Goal: Transaction & Acquisition: Purchase product/service

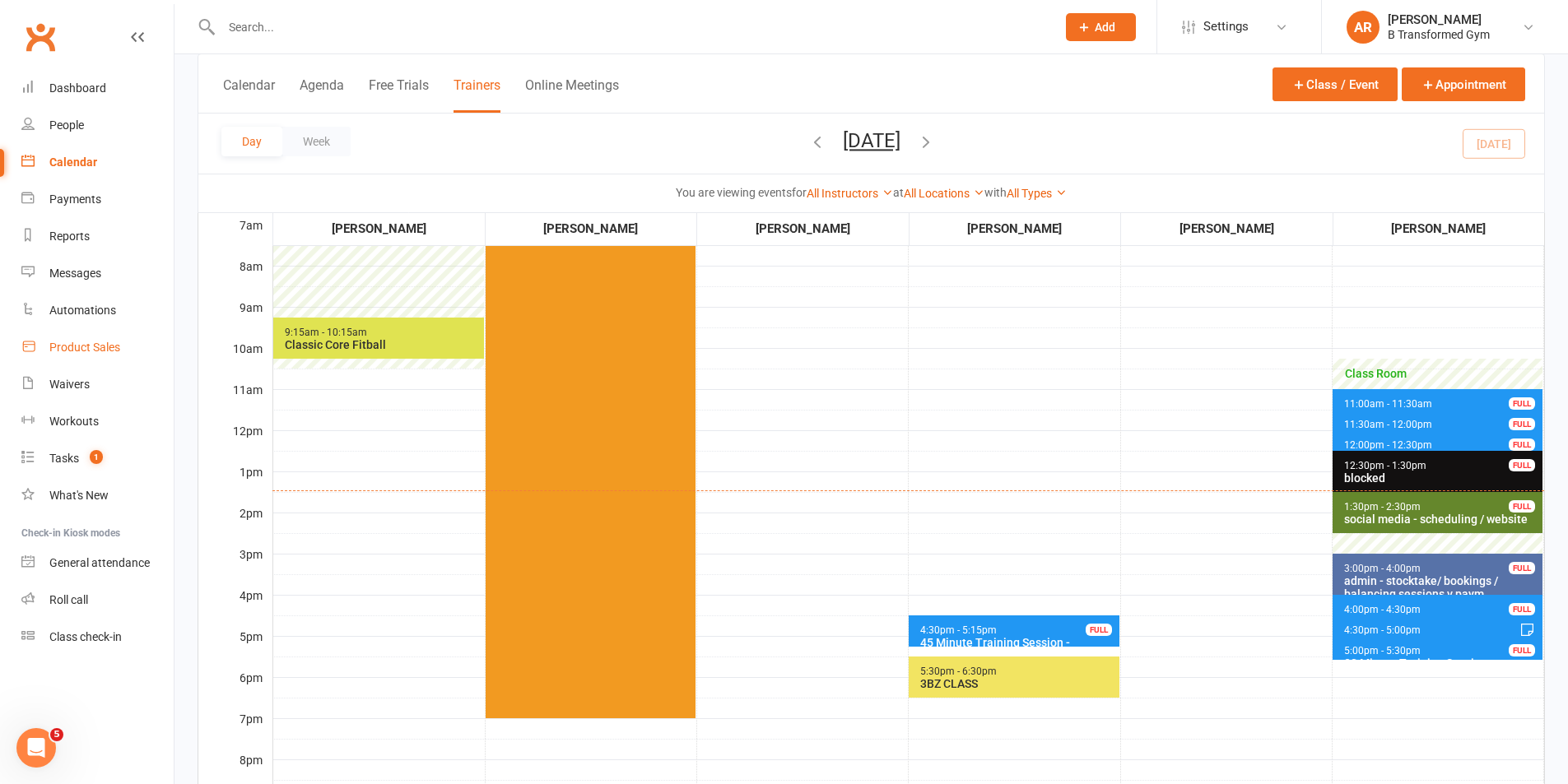
click at [73, 353] on div "Product Sales" at bounding box center [85, 347] width 71 height 13
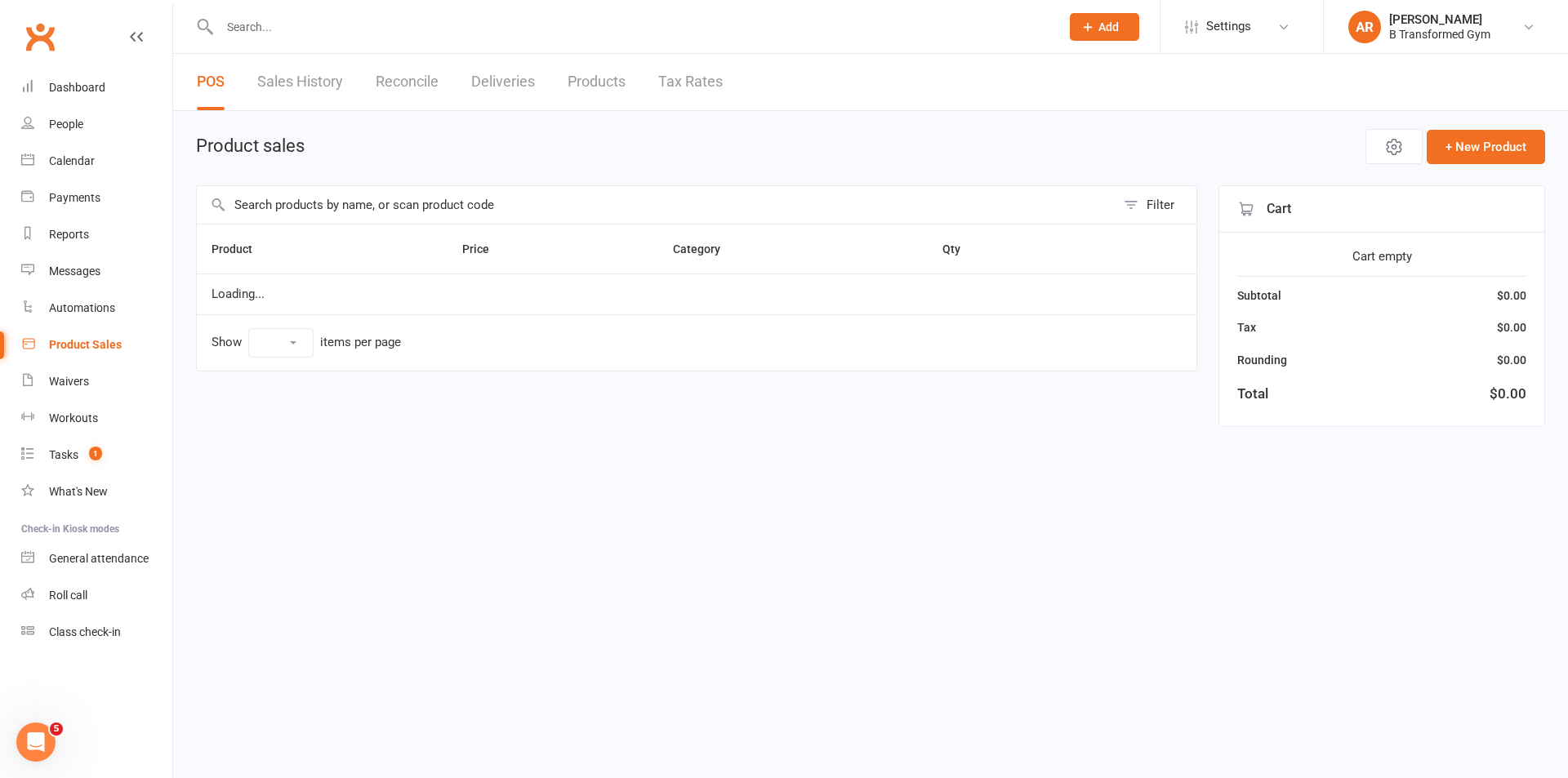
select select "25"
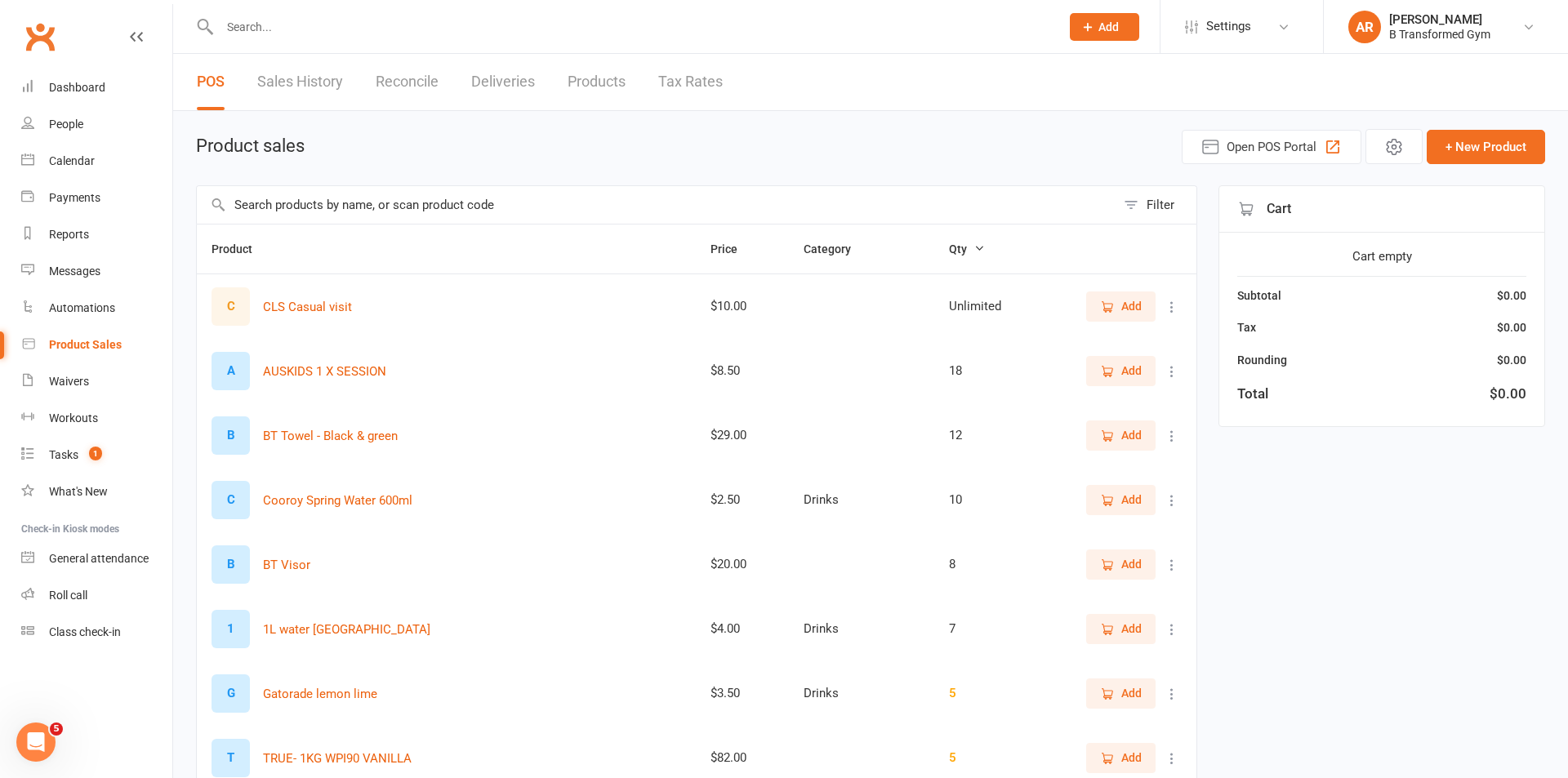
click at [456, 202] on input "text" at bounding box center [657, 205] width 919 height 38
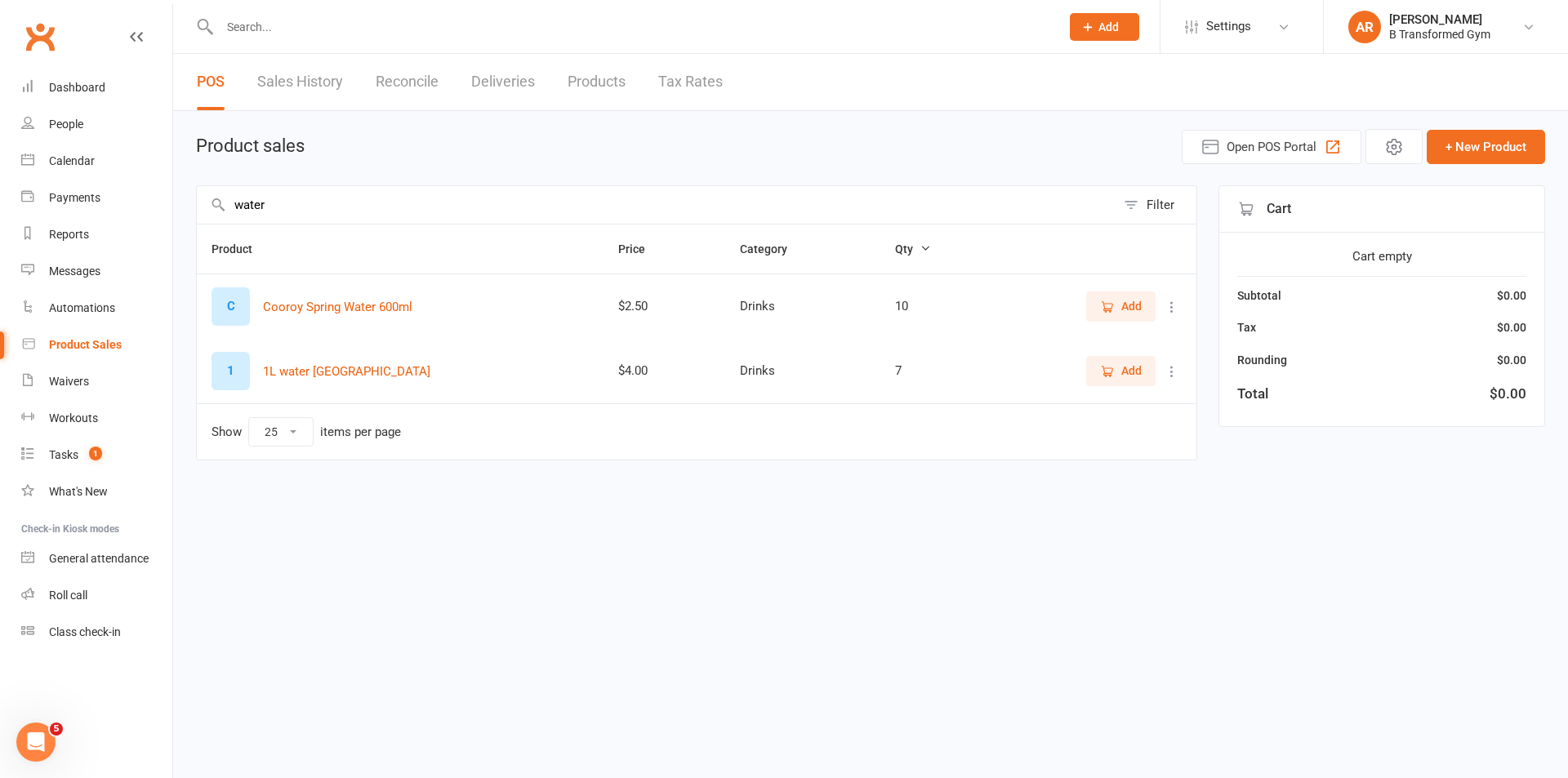
type input "water"
click at [1087, 285] on td "Add" at bounding box center [1092, 306] width 209 height 66
click at [1103, 300] on icon "button" at bounding box center [1107, 306] width 15 height 15
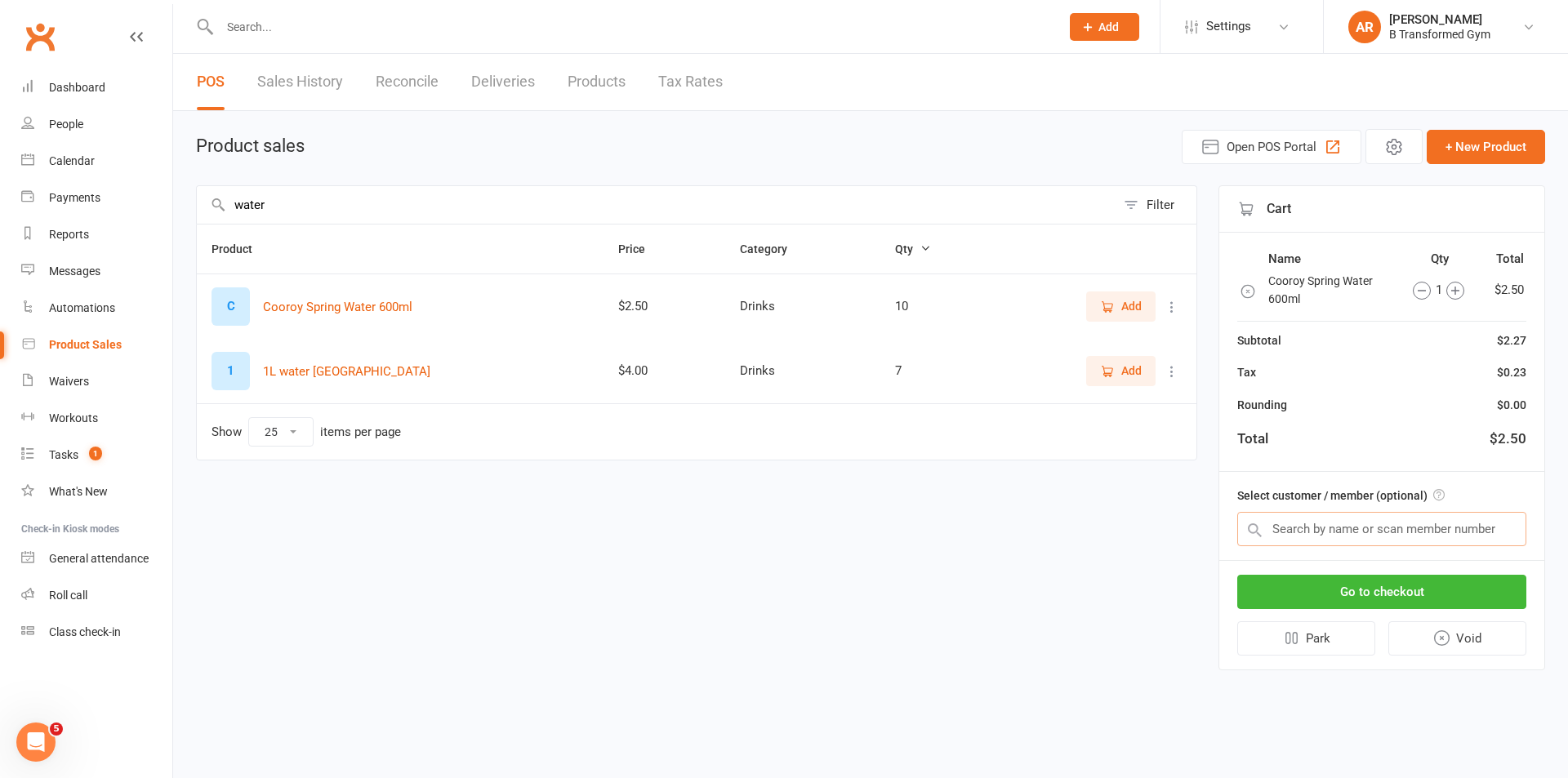
click at [1332, 541] on input "text" at bounding box center [1382, 529] width 289 height 34
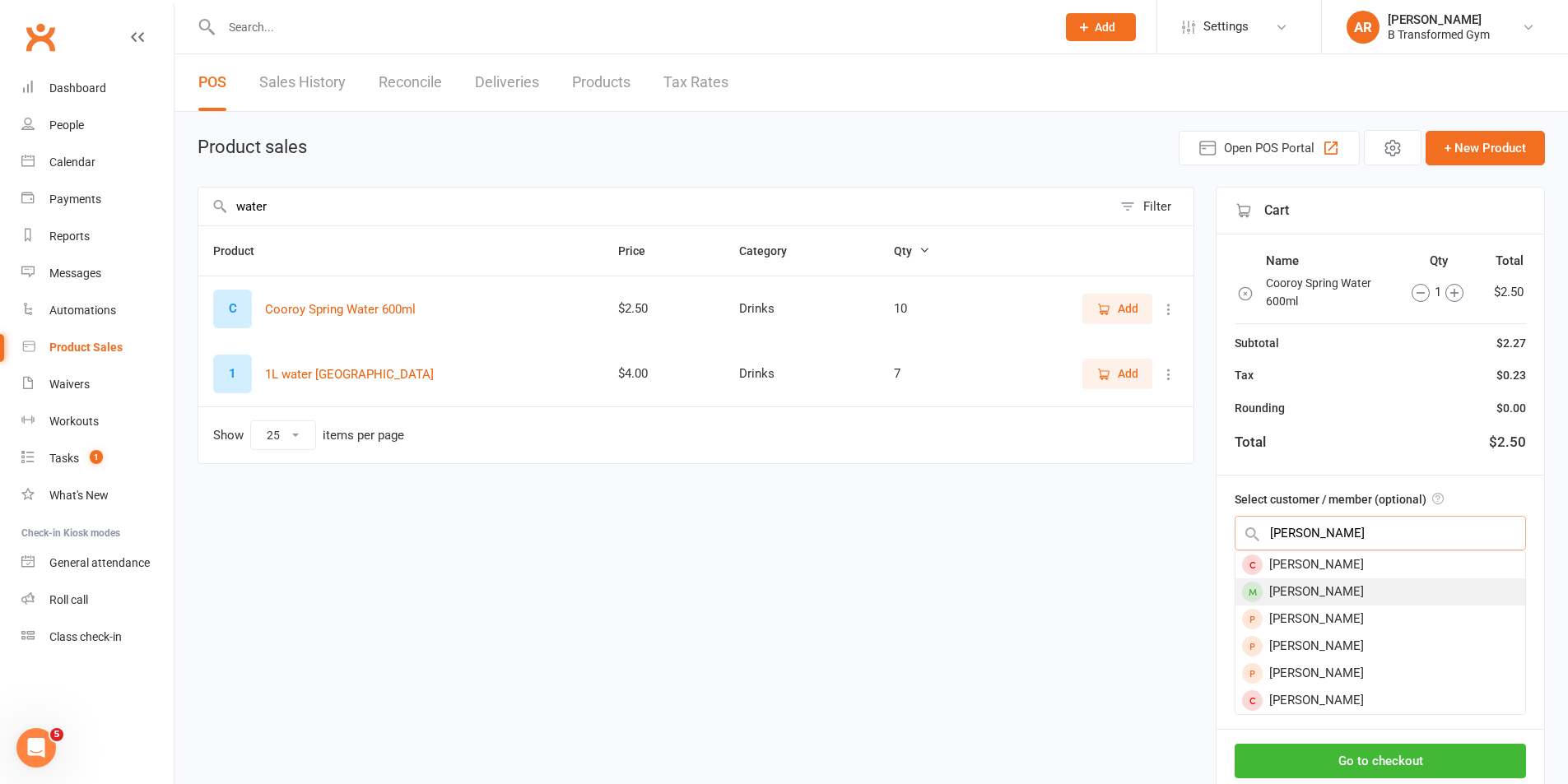
type input "[PERSON_NAME]"
click at [1352, 595] on div "[PERSON_NAME]" at bounding box center [1380, 592] width 289 height 27
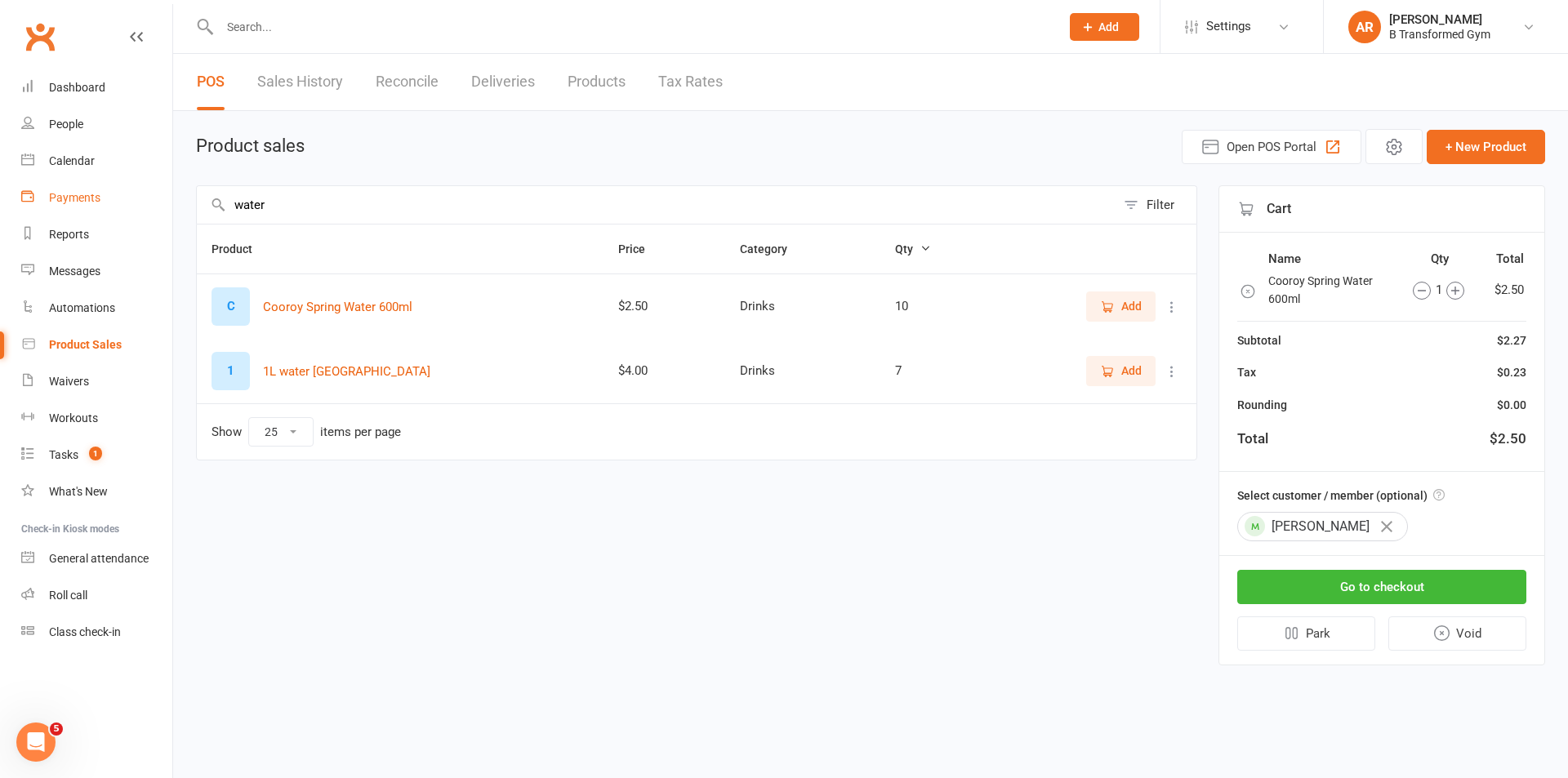
drag, startPoint x: 283, startPoint y: 200, endPoint x: 79, endPoint y: 194, distance: 204.1
click at [79, 194] on ui-view "Prospect Member Non-attending contact Class / event Appointment Task Membership…" at bounding box center [784, 347] width 1568 height 684
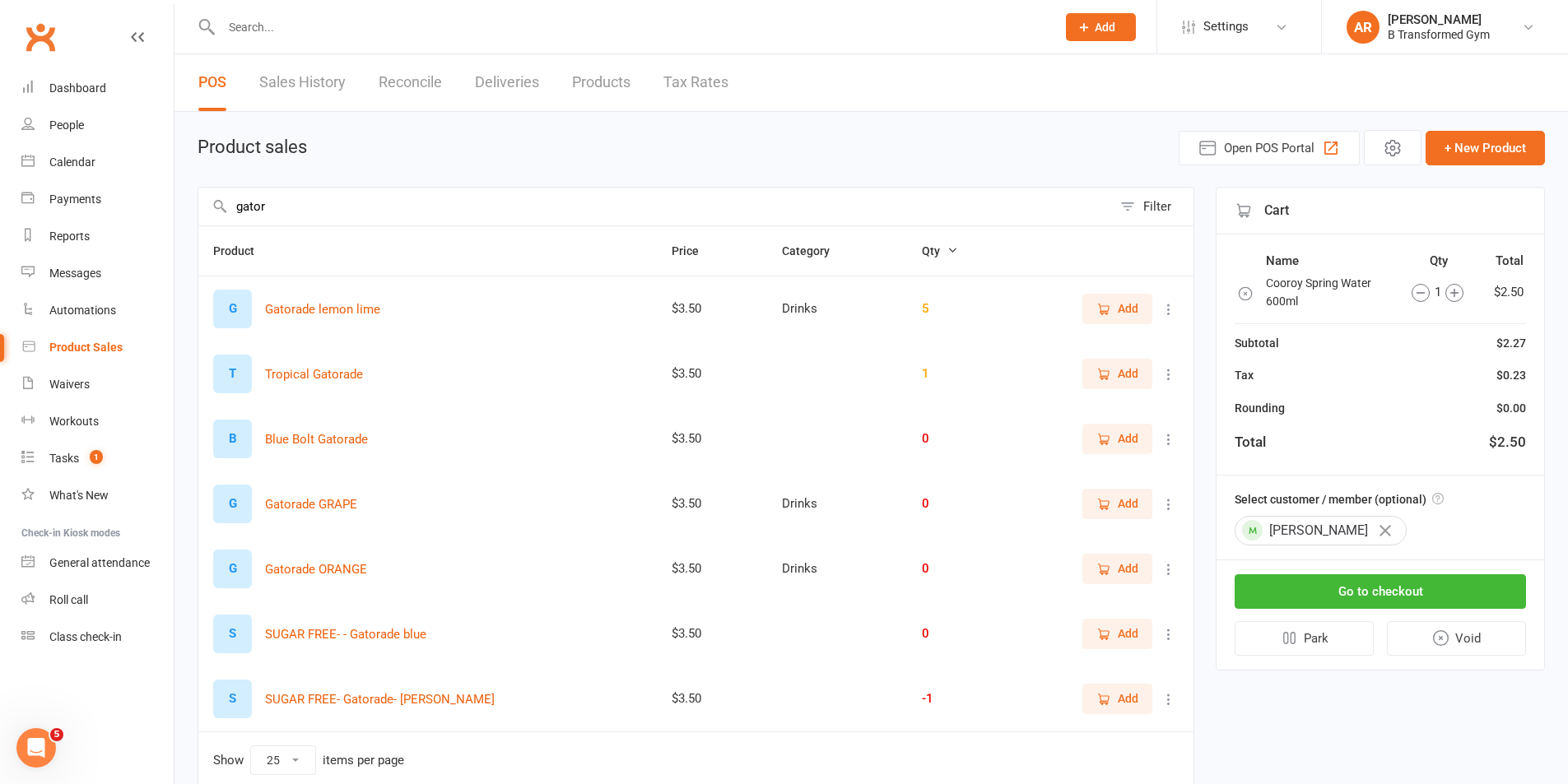
type input "gator"
click at [1123, 374] on span "Add" at bounding box center [1128, 373] width 20 height 19
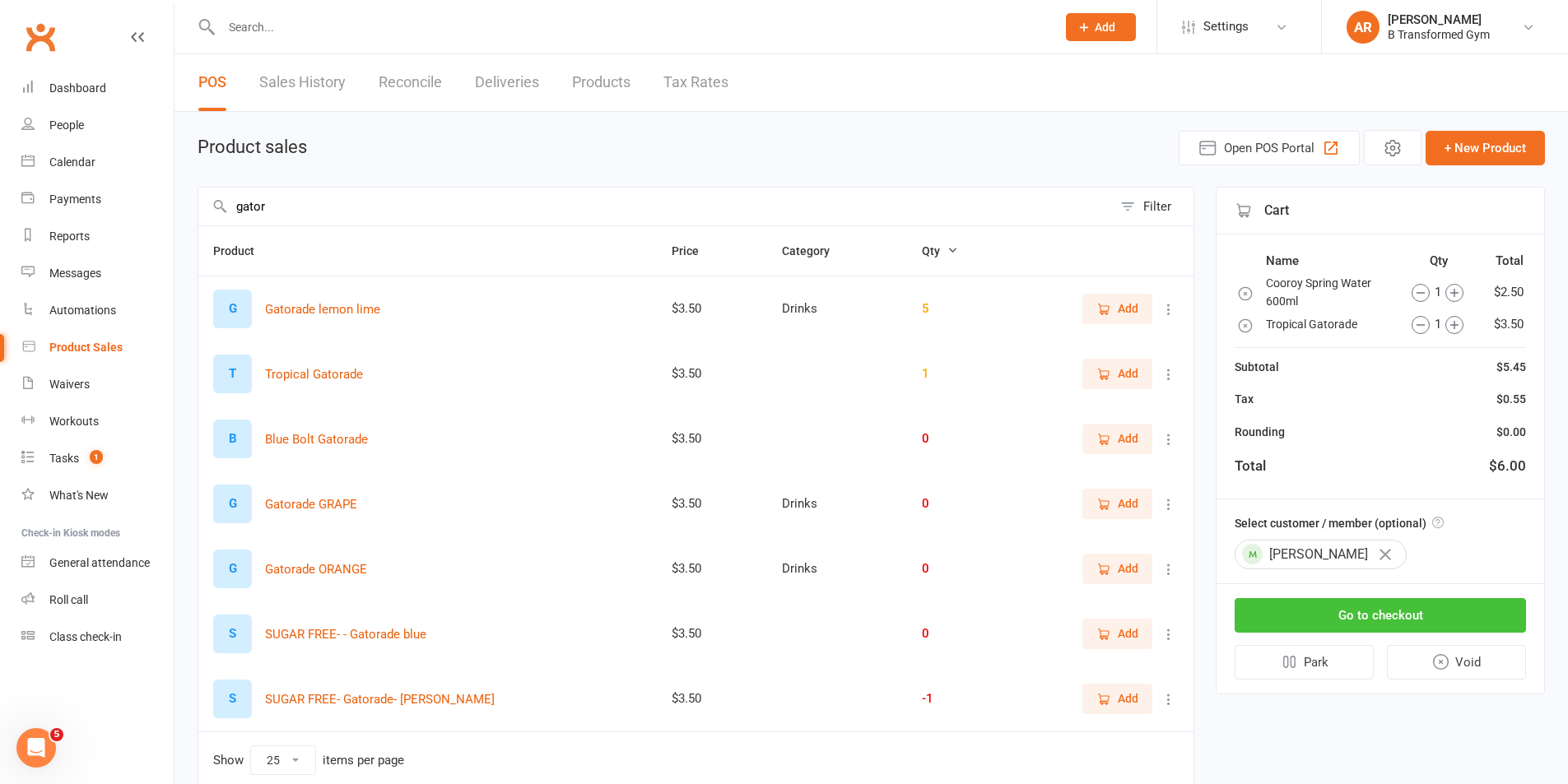
click at [1410, 624] on button "Go to checkout" at bounding box center [1380, 615] width 291 height 34
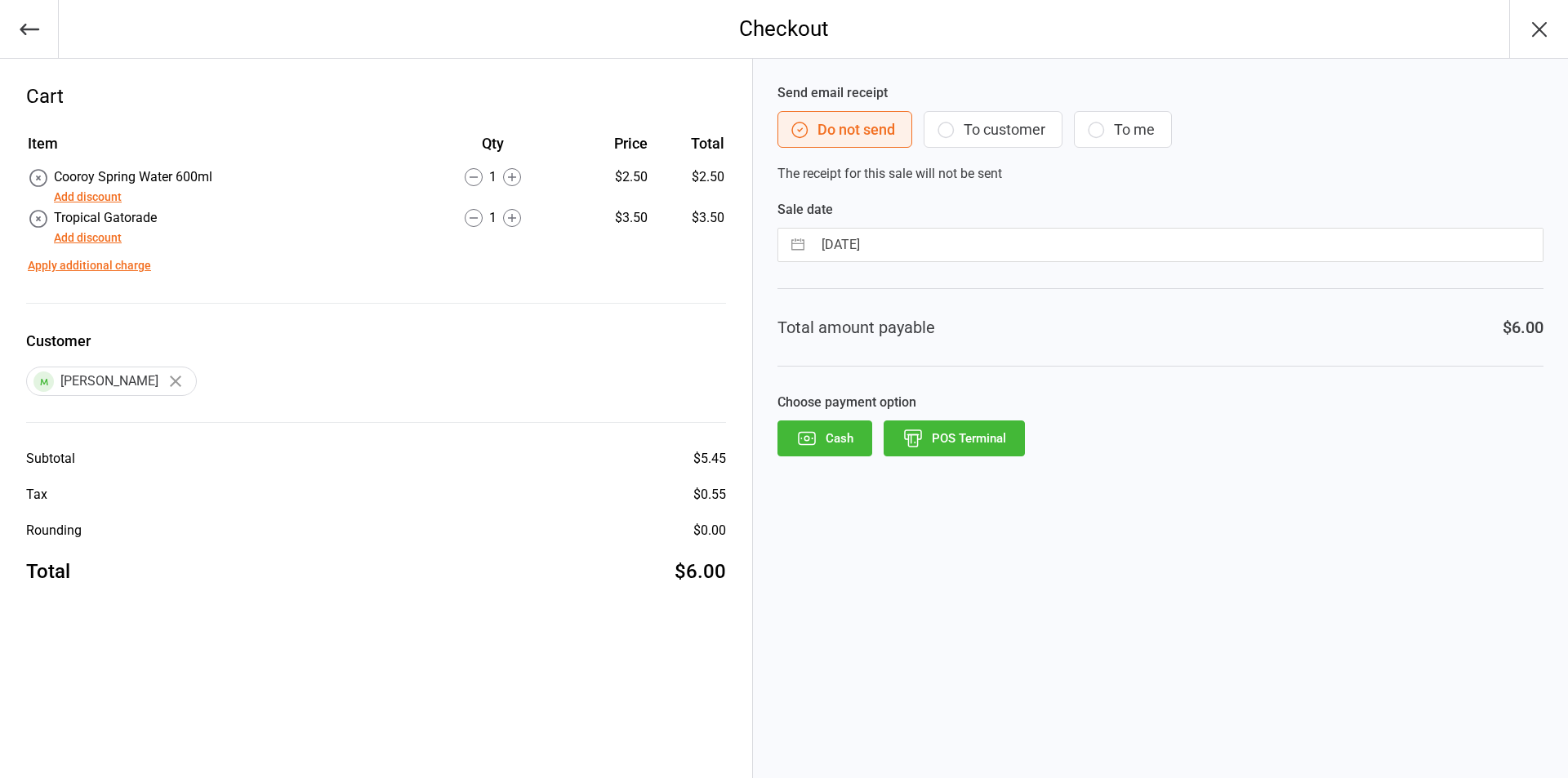
click at [103, 237] on button "Add discount" at bounding box center [88, 238] width 67 height 18
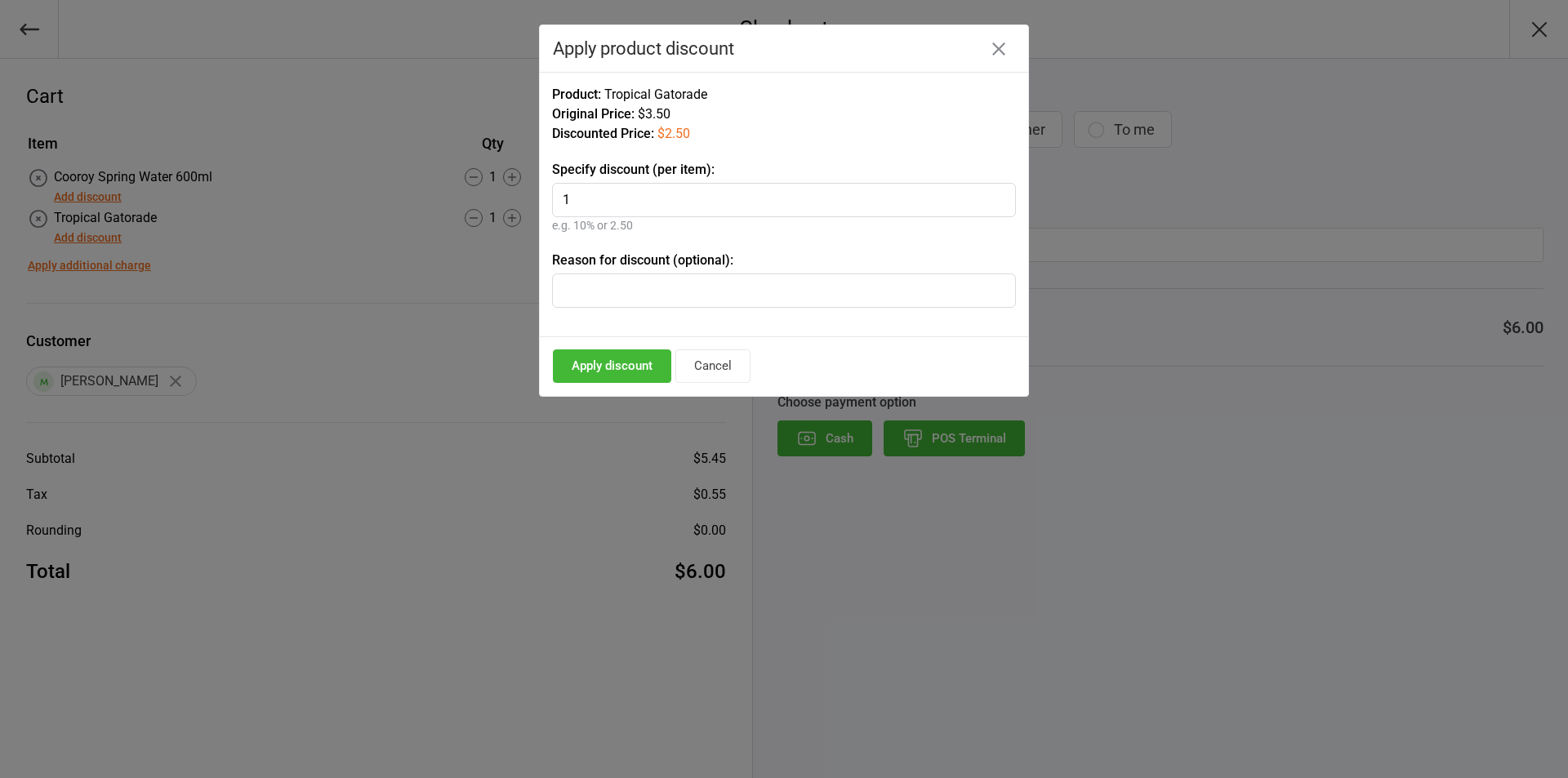
type input "1"
click at [656, 275] on input "text" at bounding box center [784, 291] width 464 height 34
type input "bb"
click at [616, 354] on button "Apply discount" at bounding box center [612, 366] width 118 height 33
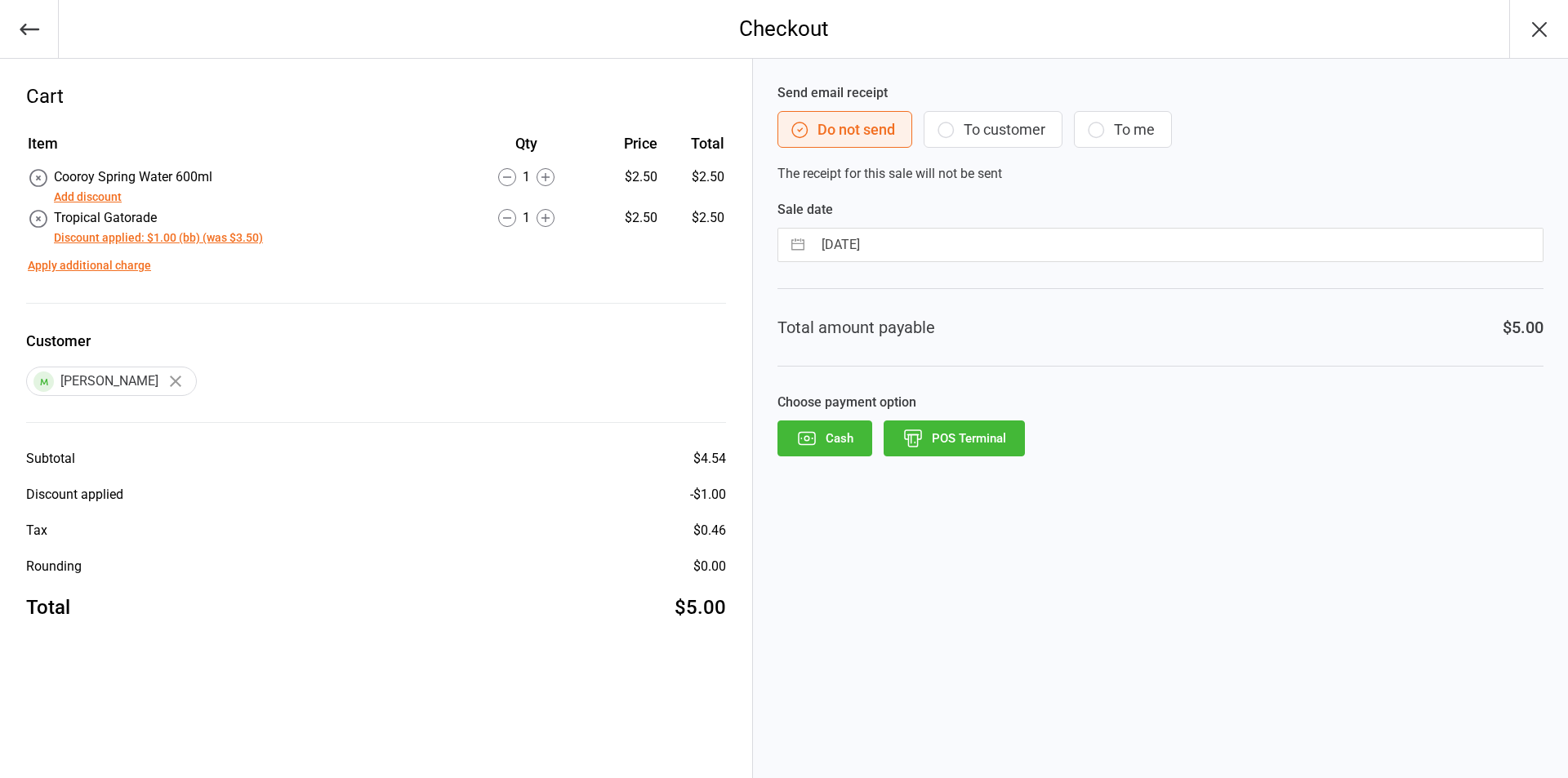
click at [948, 438] on button "POS Terminal" at bounding box center [953, 438] width 141 height 36
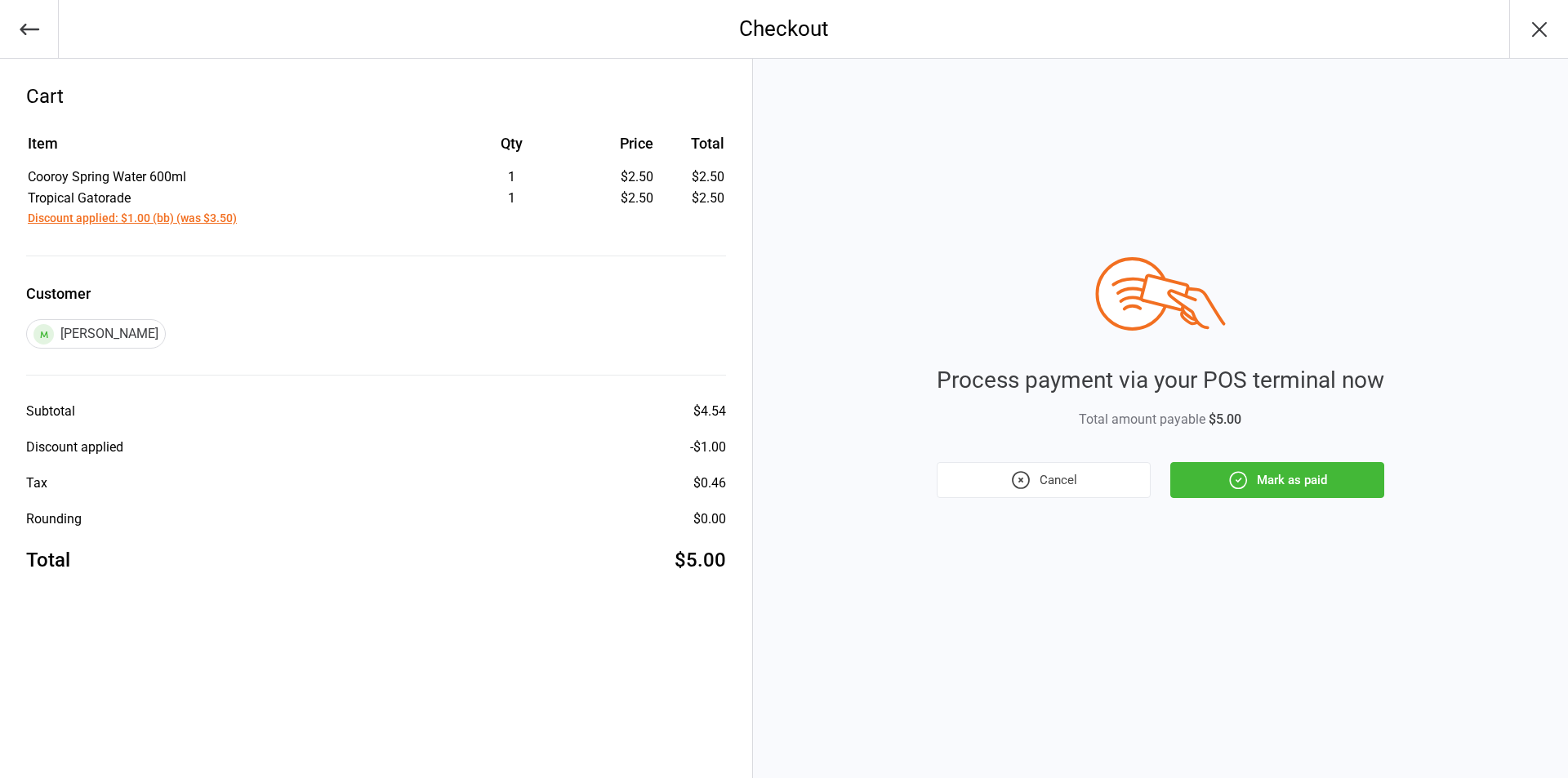
click at [1339, 481] on button "Mark as paid" at bounding box center [1277, 480] width 214 height 36
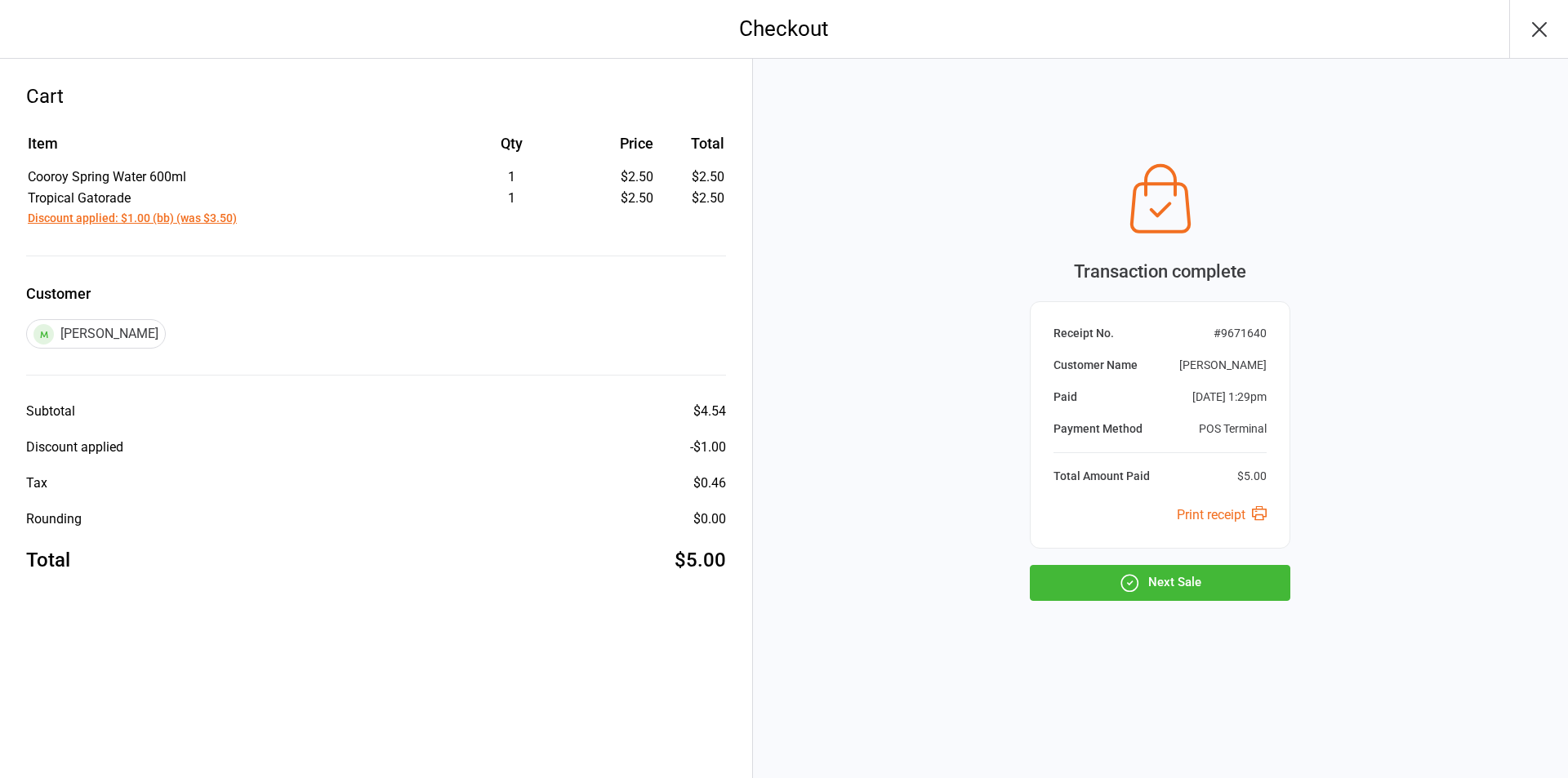
click at [1141, 584] on button "Next Sale" at bounding box center [1160, 583] width 261 height 36
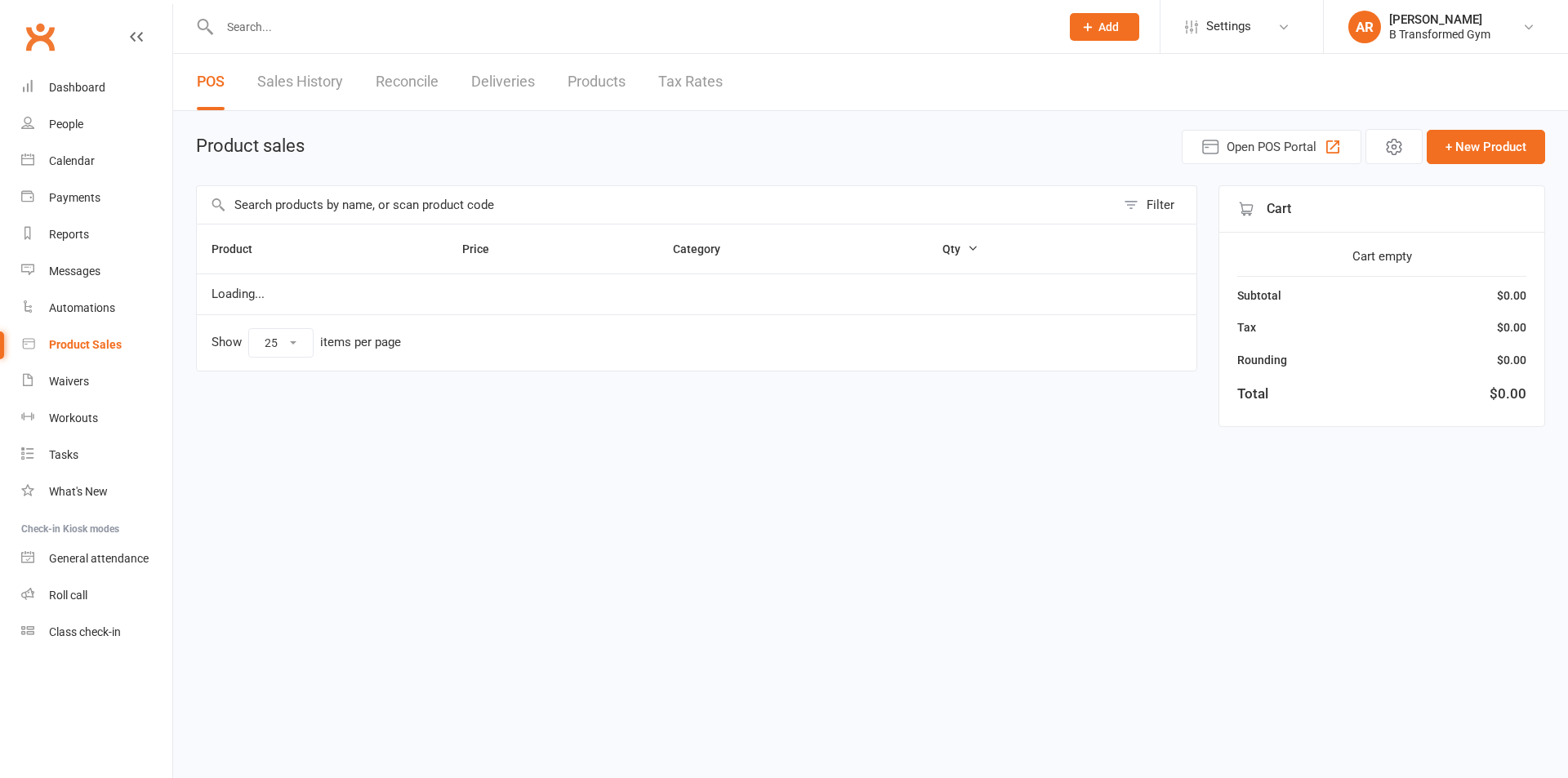
select select "25"
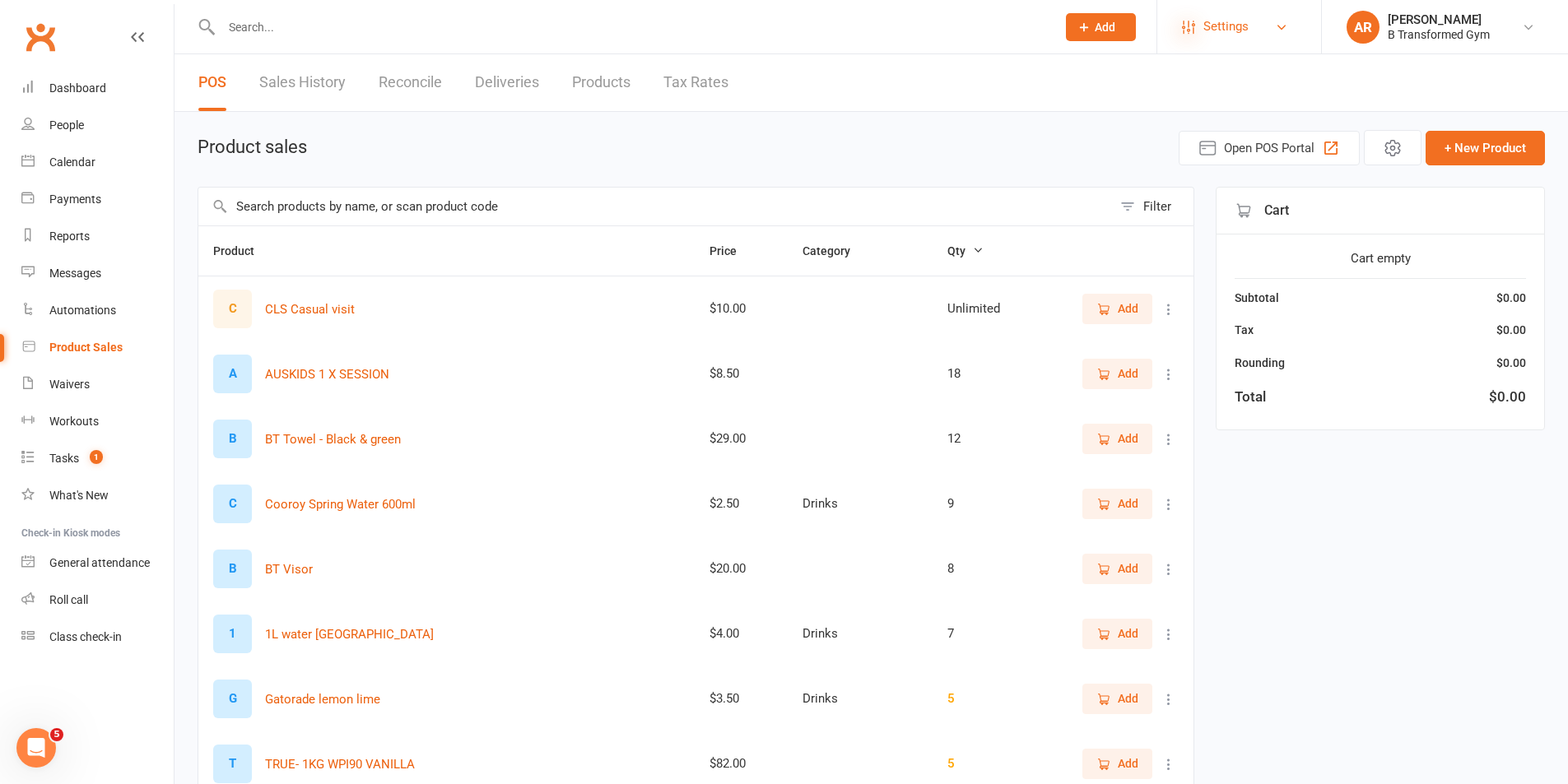
drag, startPoint x: 1192, startPoint y: 18, endPoint x: 1193, endPoint y: 28, distance: 10.0
click at [1193, 18] on link "Settings" at bounding box center [1240, 26] width 115 height 37
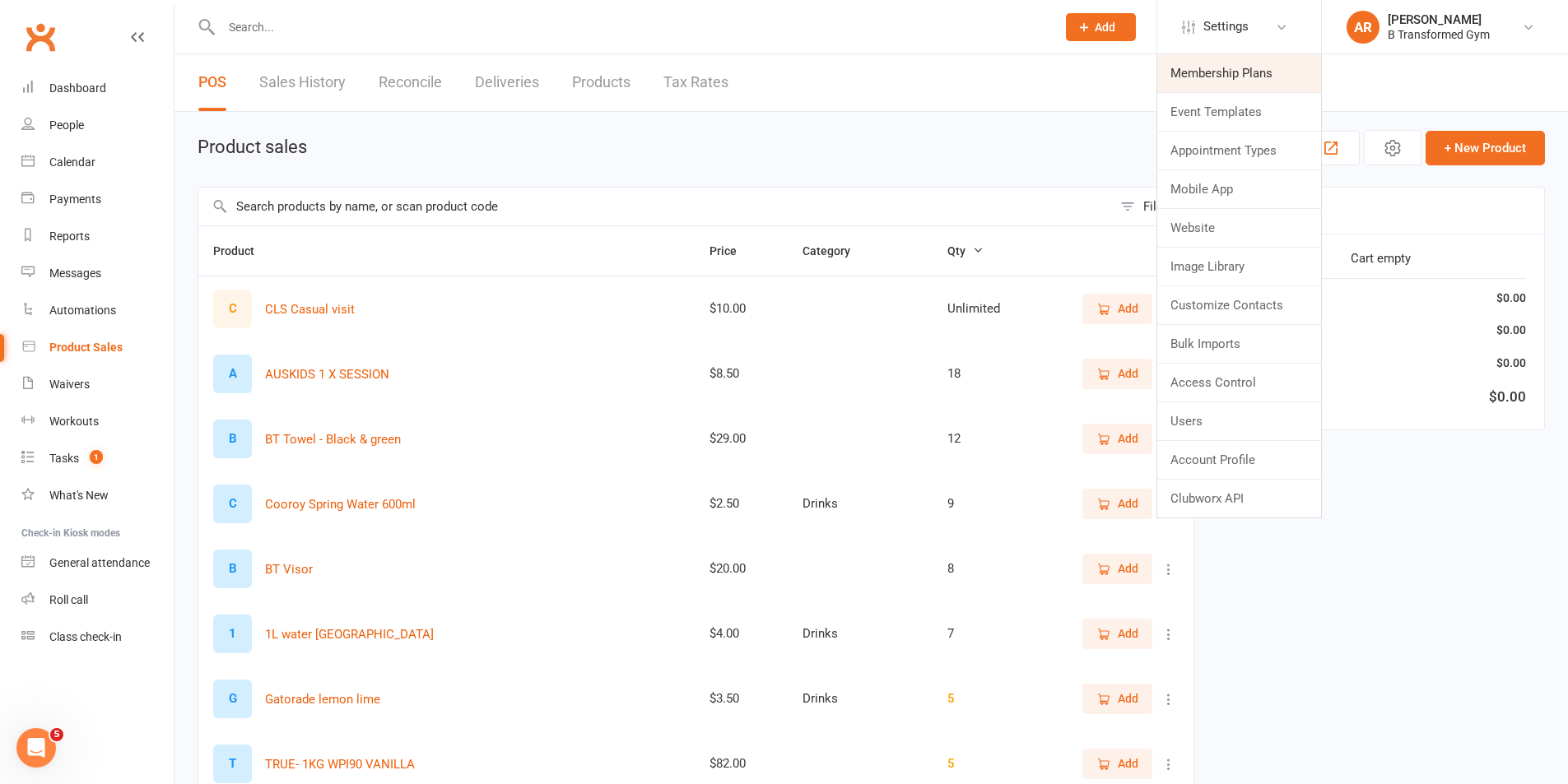
click at [1191, 62] on link "Membership Plans" at bounding box center [1240, 73] width 164 height 38
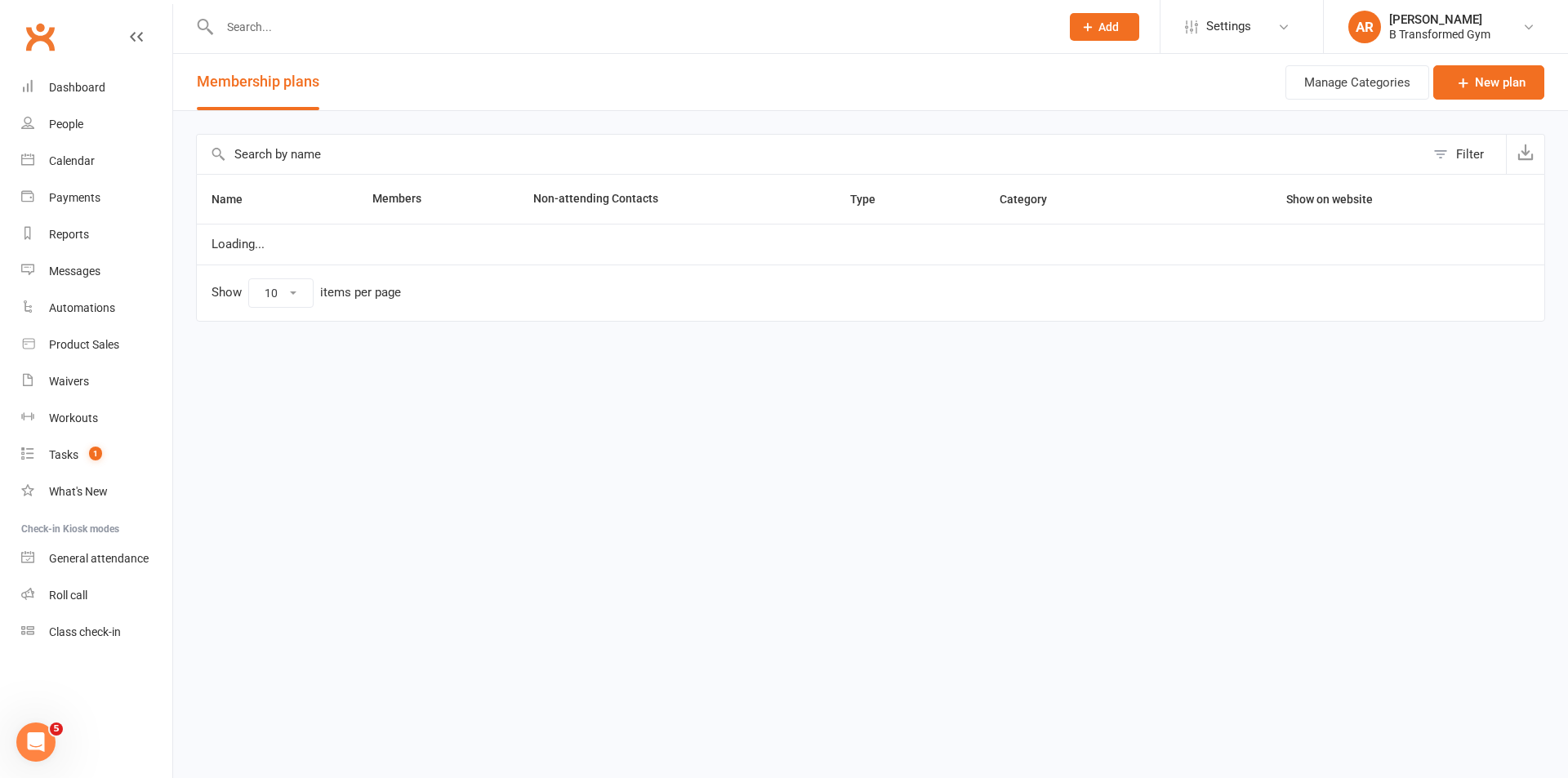
select select "100"
click at [543, 172] on input "text" at bounding box center [811, 154] width 1228 height 39
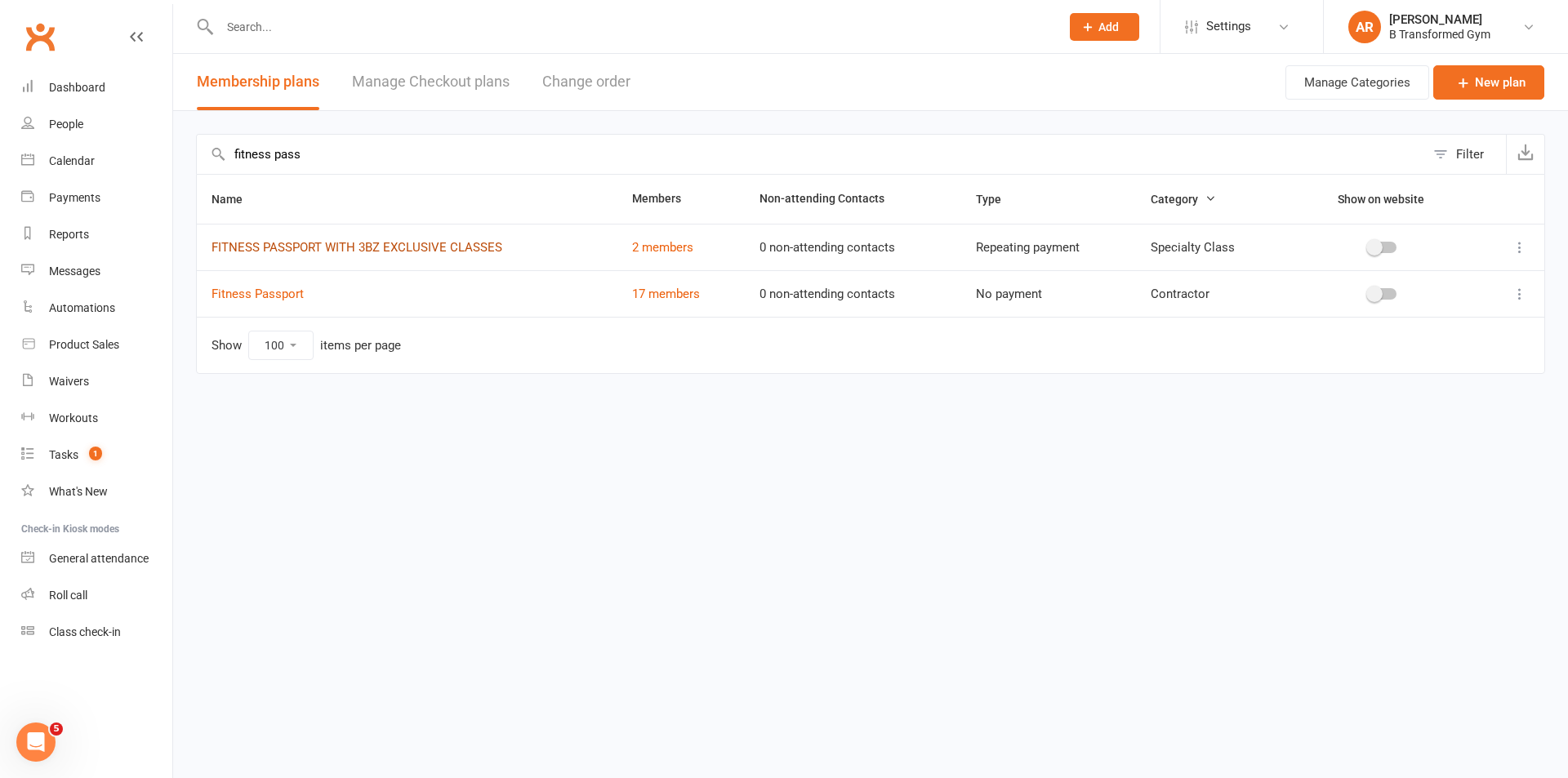
type input "fitness pass"
click at [419, 246] on link "FITNESS PASSPORT WITH 3BZ EXCLUSIVE CLASSES" at bounding box center [357, 247] width 291 height 15
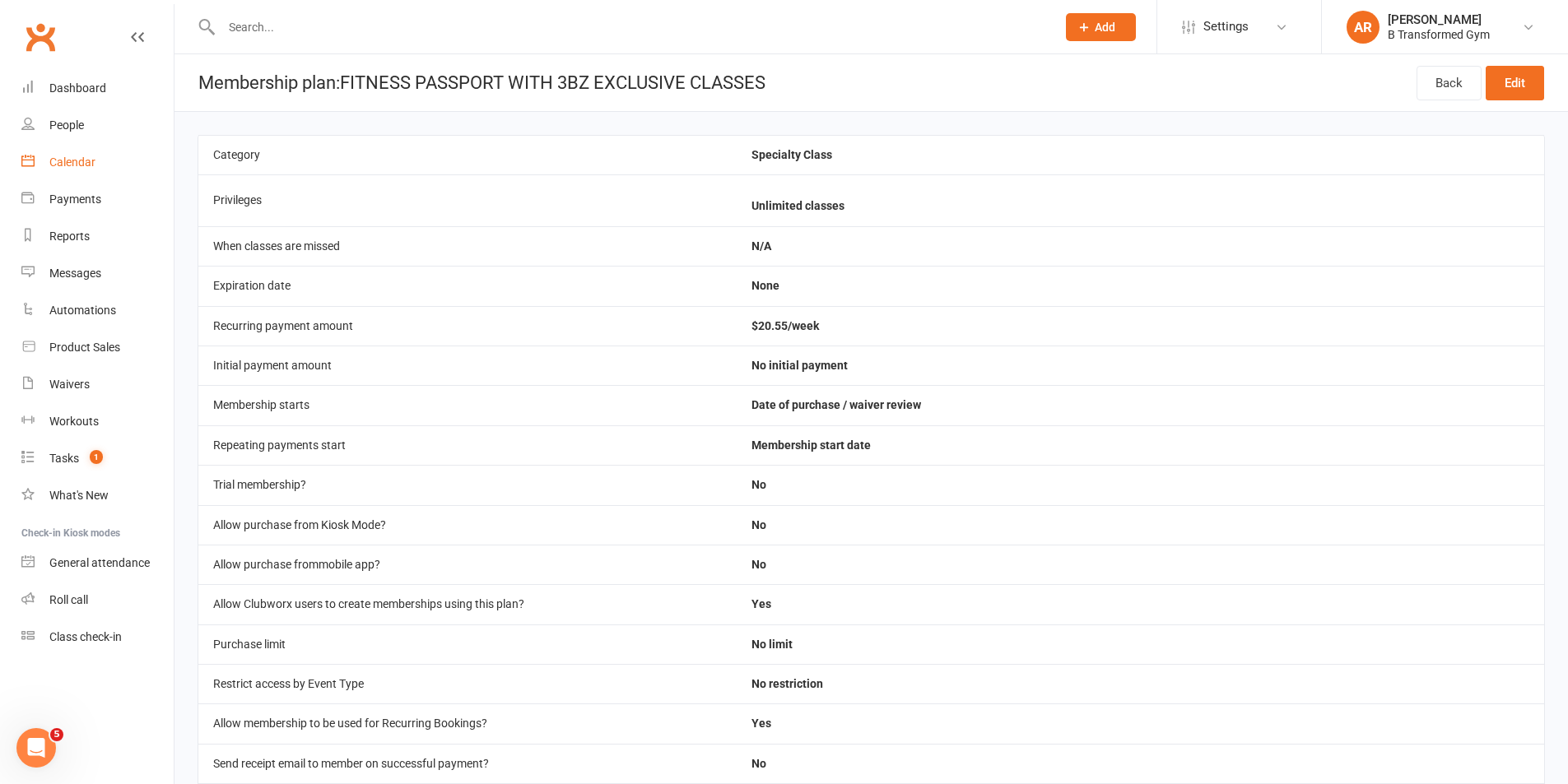
drag, startPoint x: 51, startPoint y: 153, endPoint x: 169, endPoint y: 171, distance: 119.4
click at [52, 153] on link "Calendar" at bounding box center [97, 162] width 153 height 37
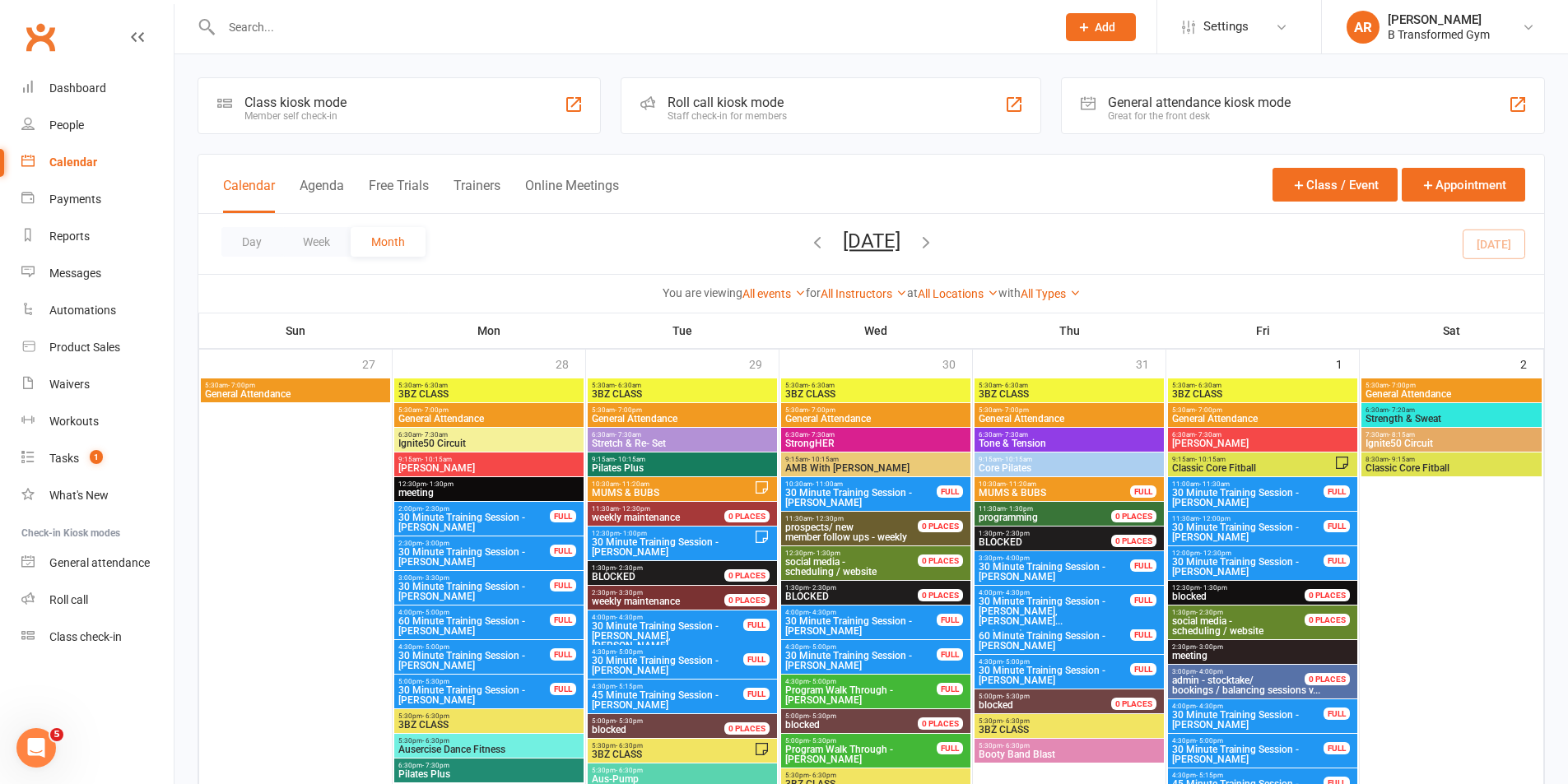
click at [472, 181] on button "Trainers" at bounding box center [476, 196] width 47 height 35
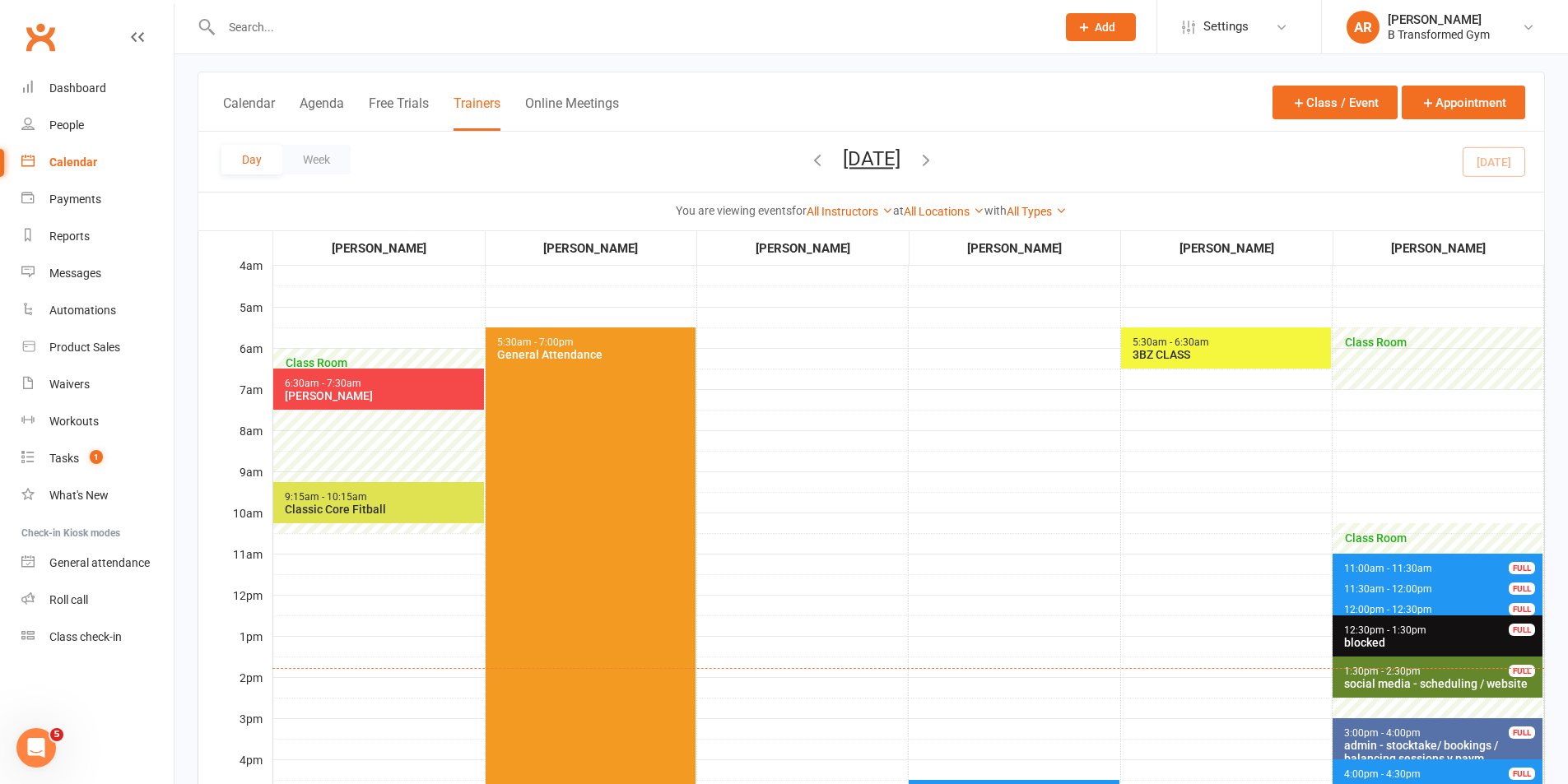
scroll to position [165, 0]
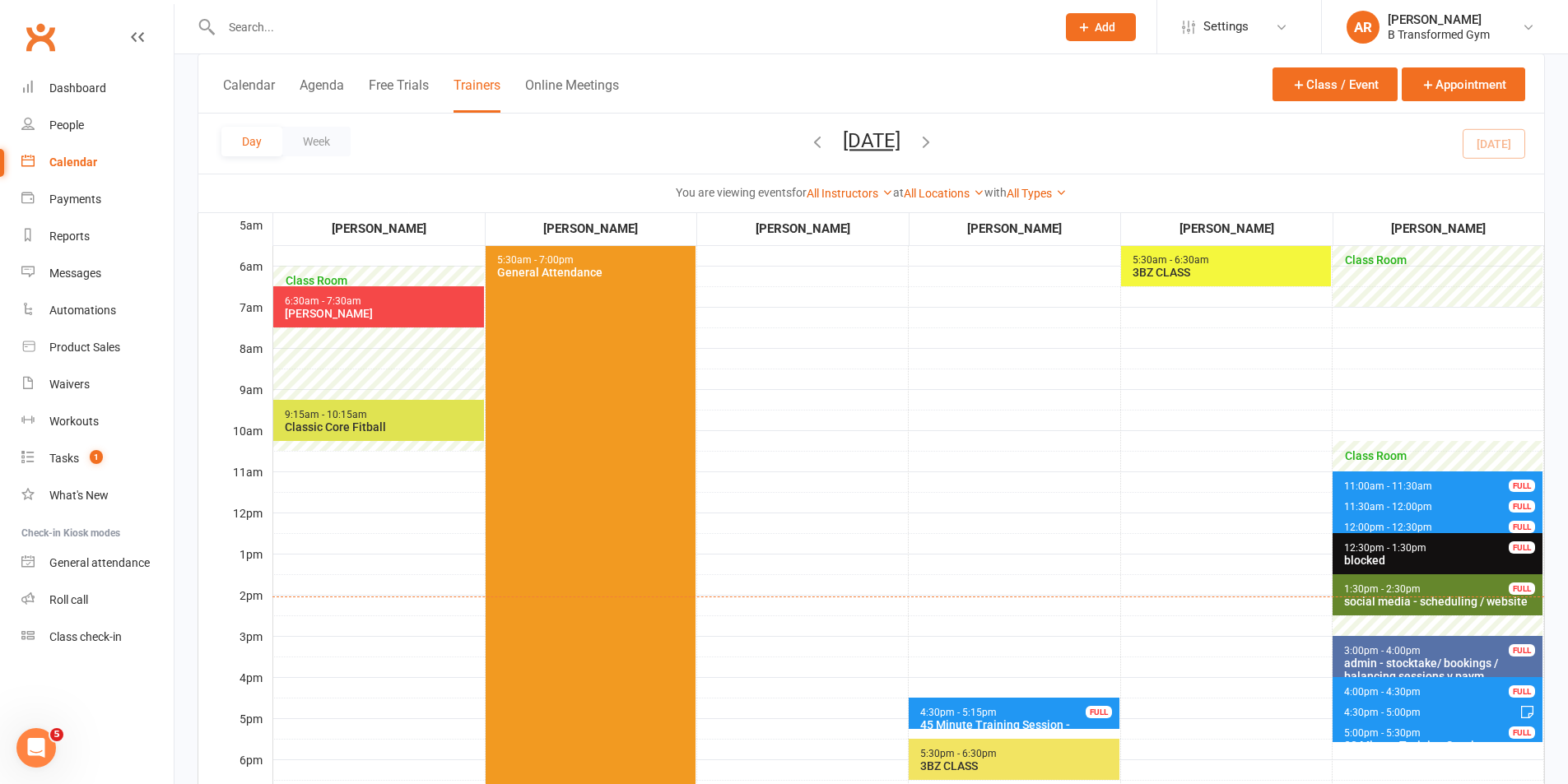
click at [900, 149] on button "[DATE]" at bounding box center [871, 140] width 57 height 23
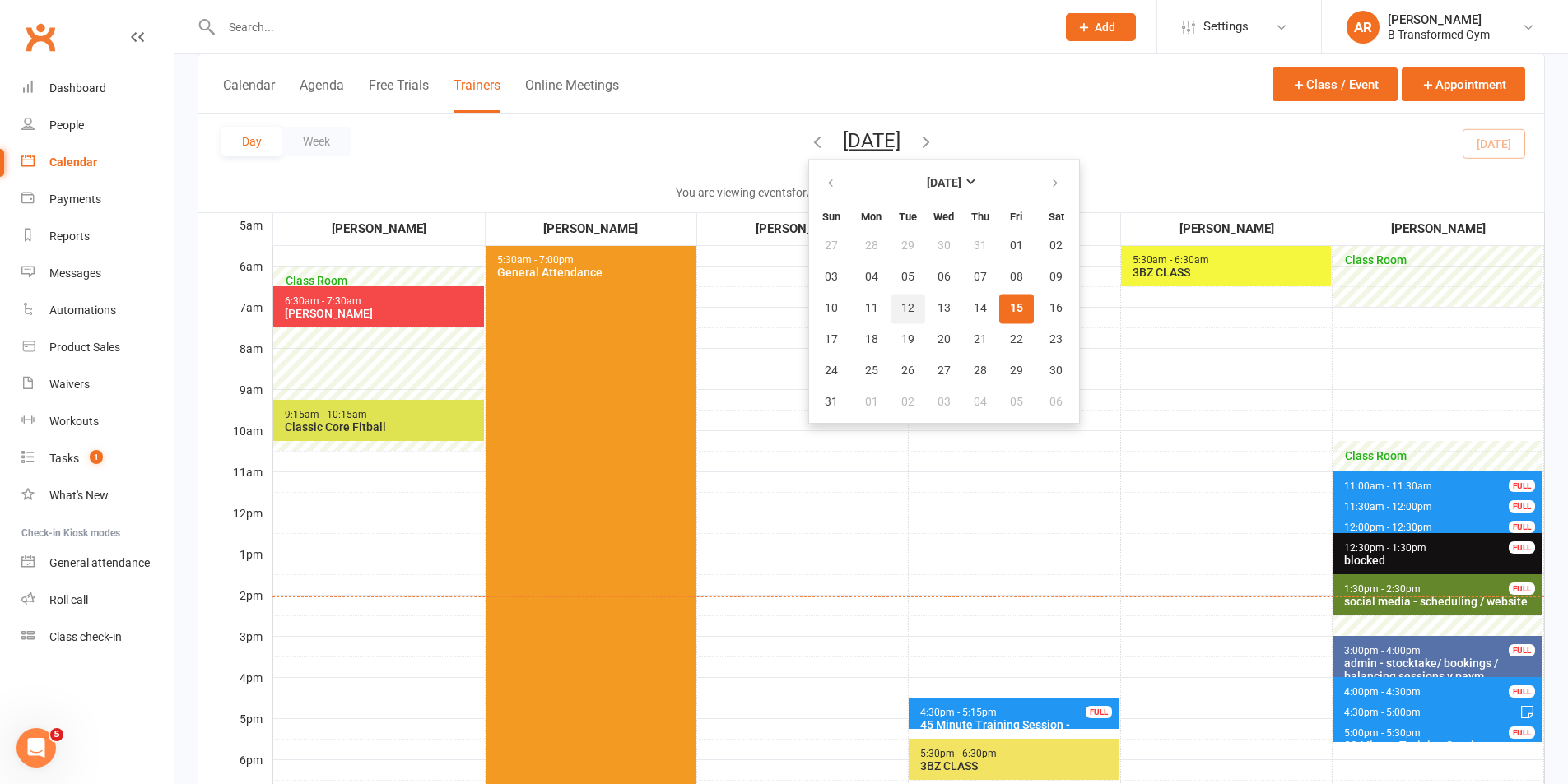
click at [902, 310] on span "12" at bounding box center [908, 308] width 13 height 13
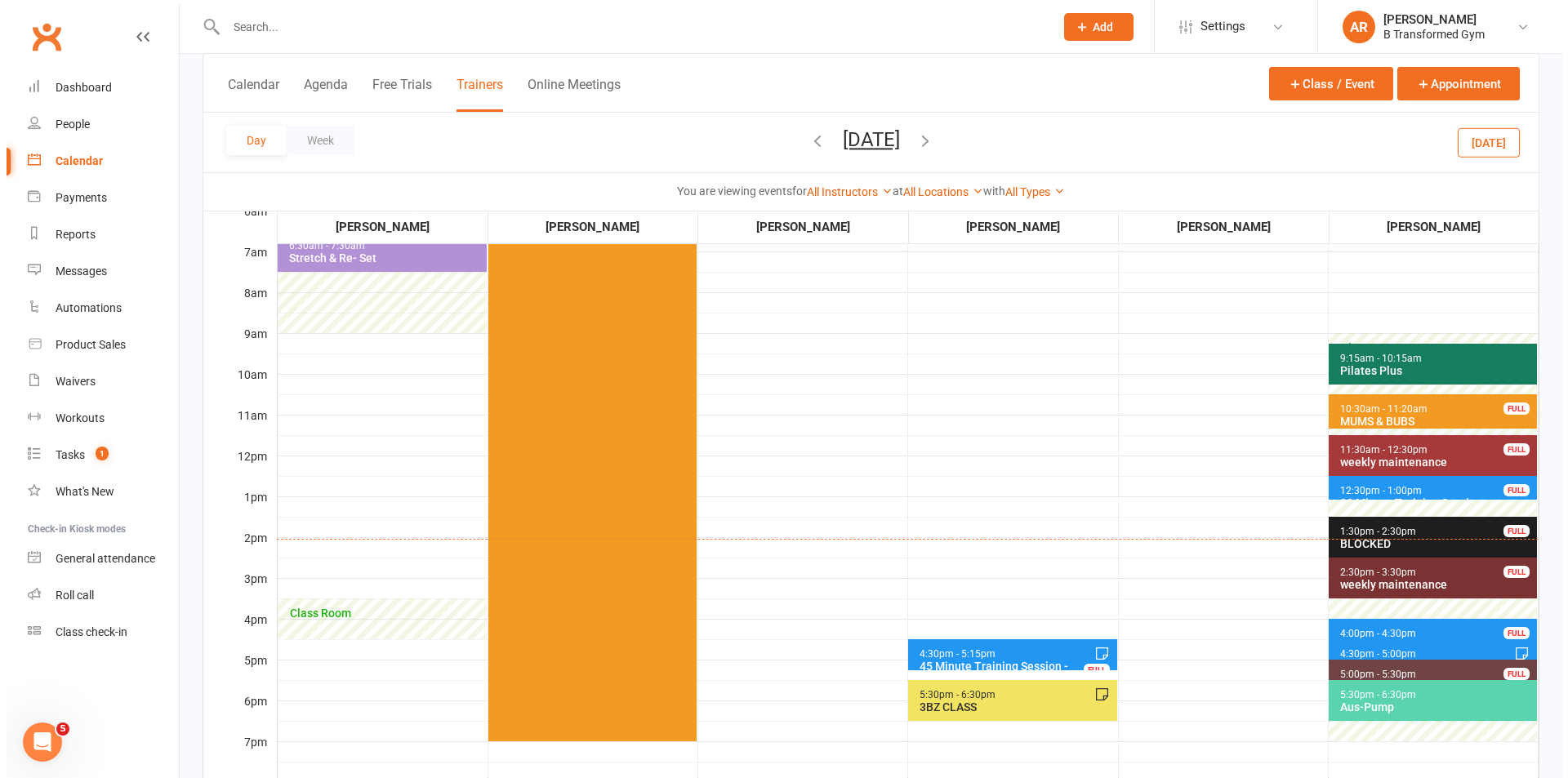
scroll to position [245, 0]
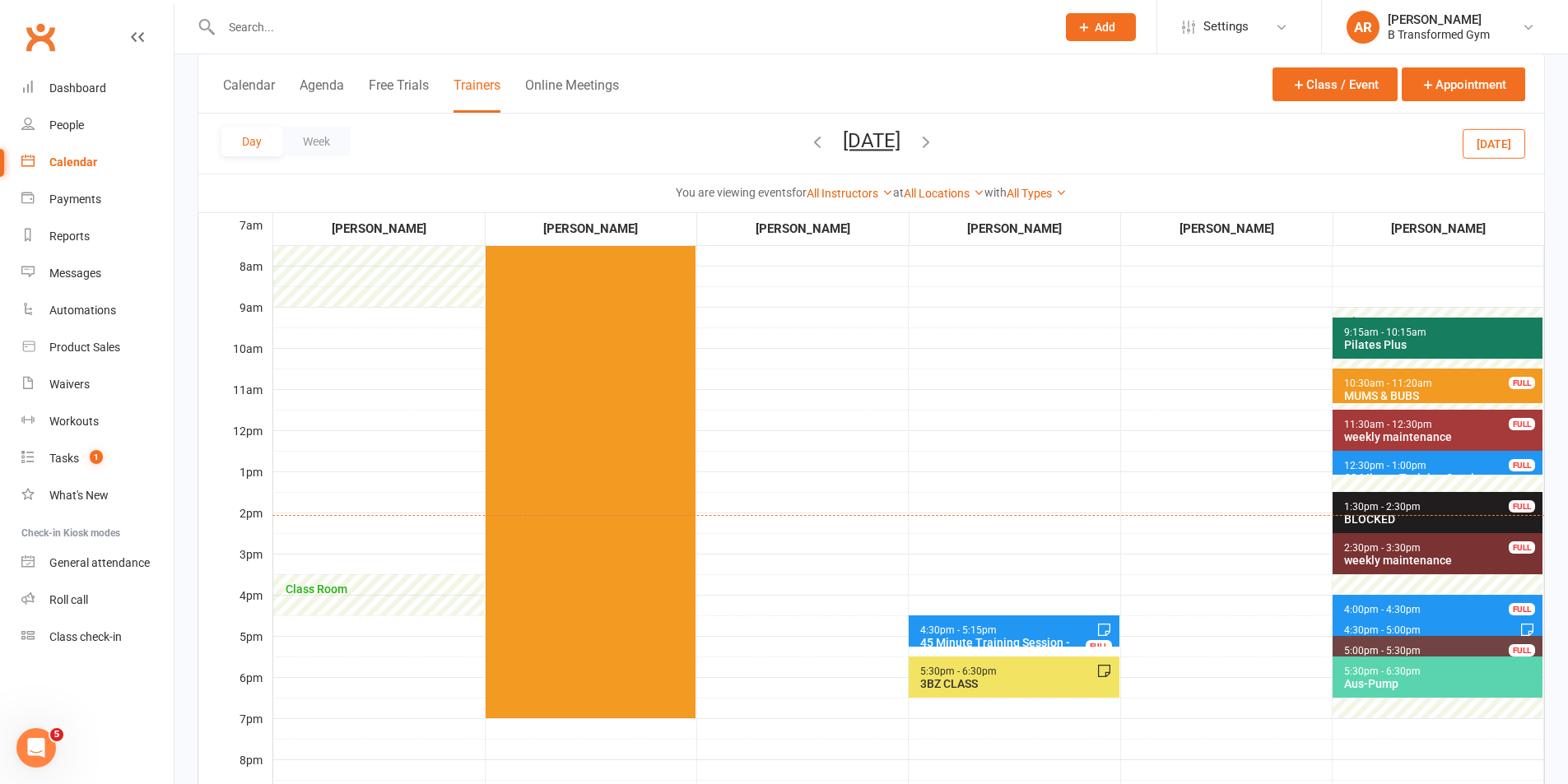
click at [935, 138] on icon "button" at bounding box center [926, 141] width 19 height 19
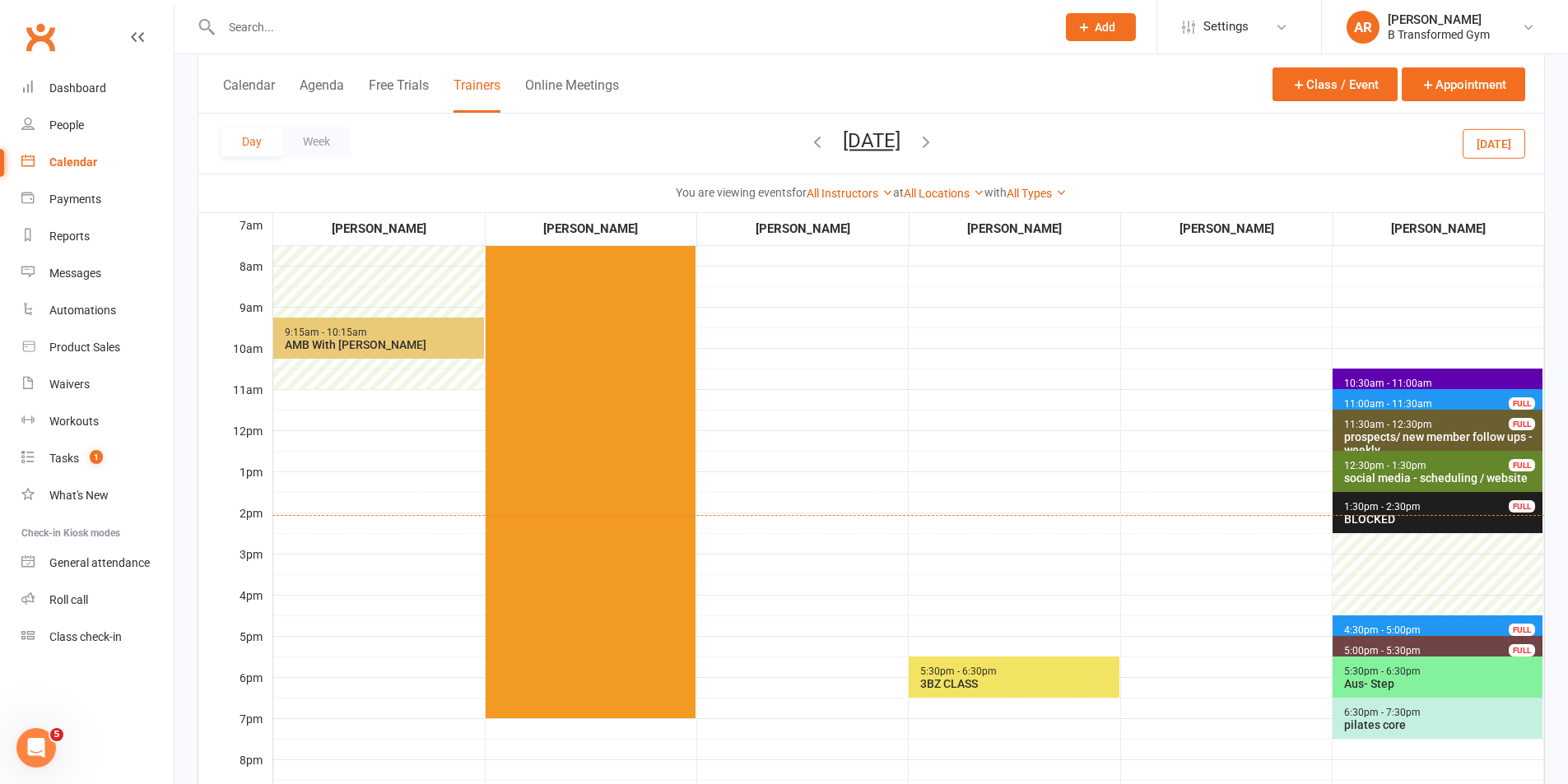
click at [935, 132] on icon "button" at bounding box center [926, 141] width 19 height 19
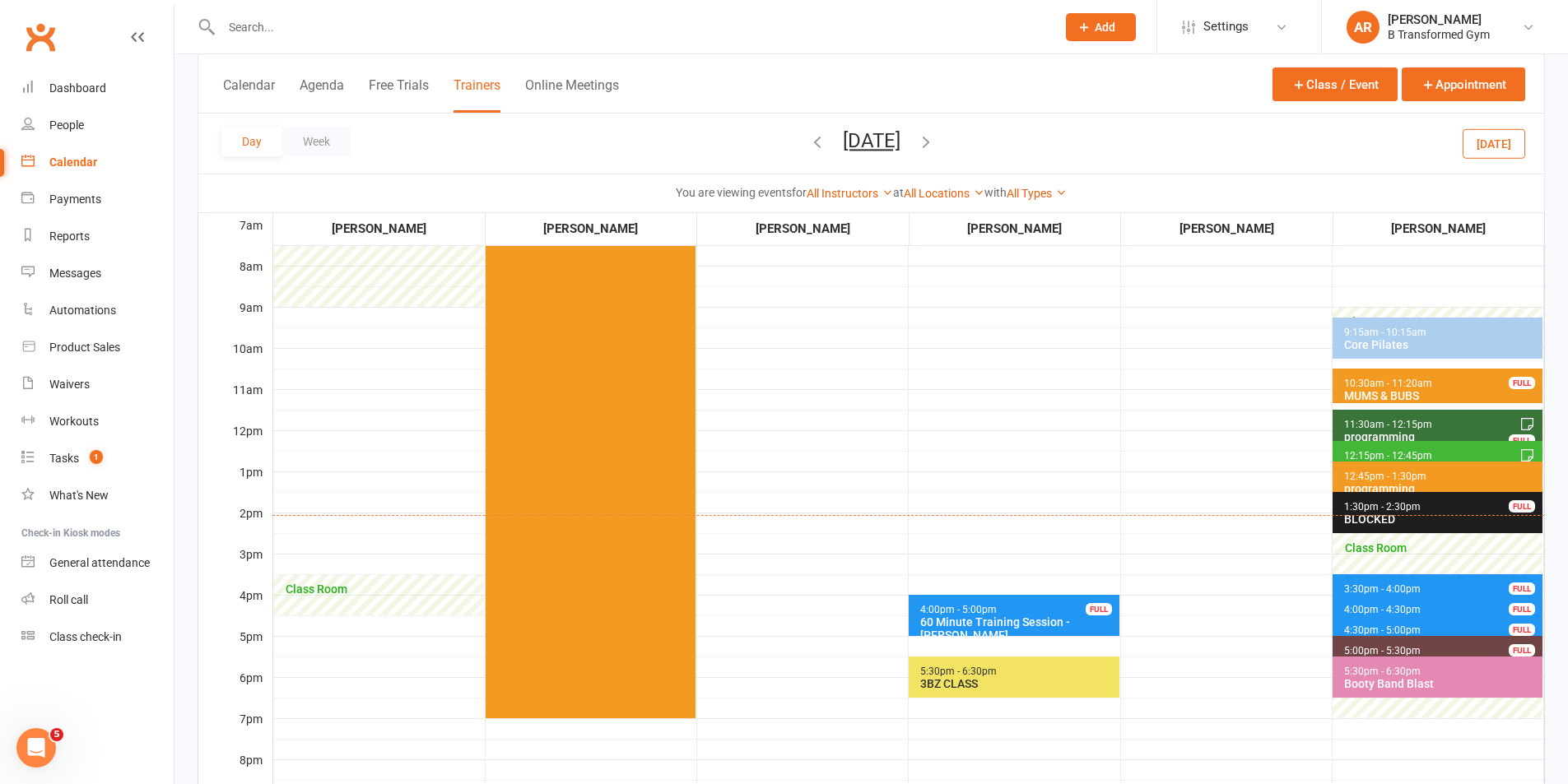
click at [935, 133] on icon "button" at bounding box center [926, 141] width 19 height 19
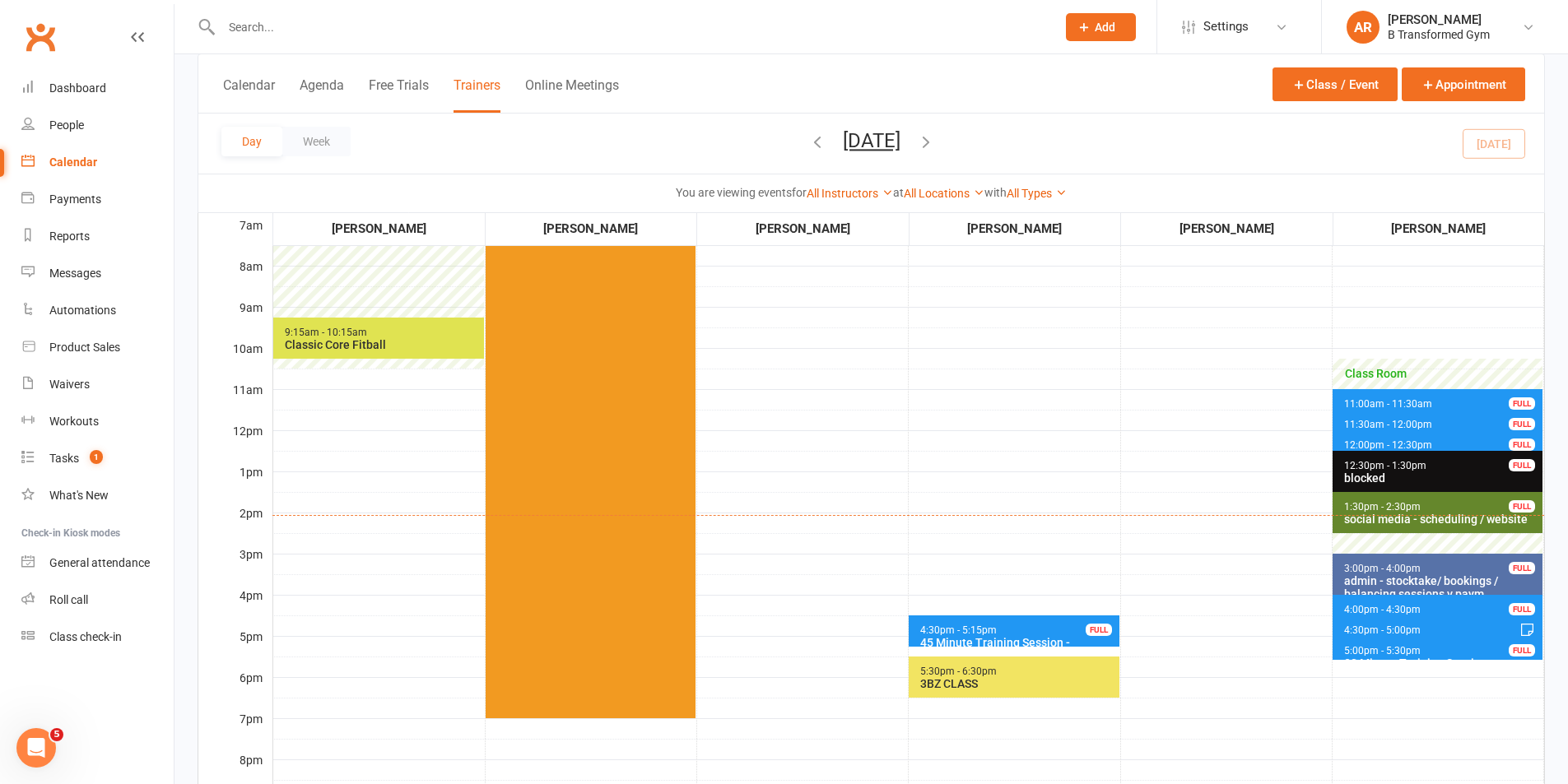
click at [935, 134] on icon "button" at bounding box center [926, 141] width 19 height 19
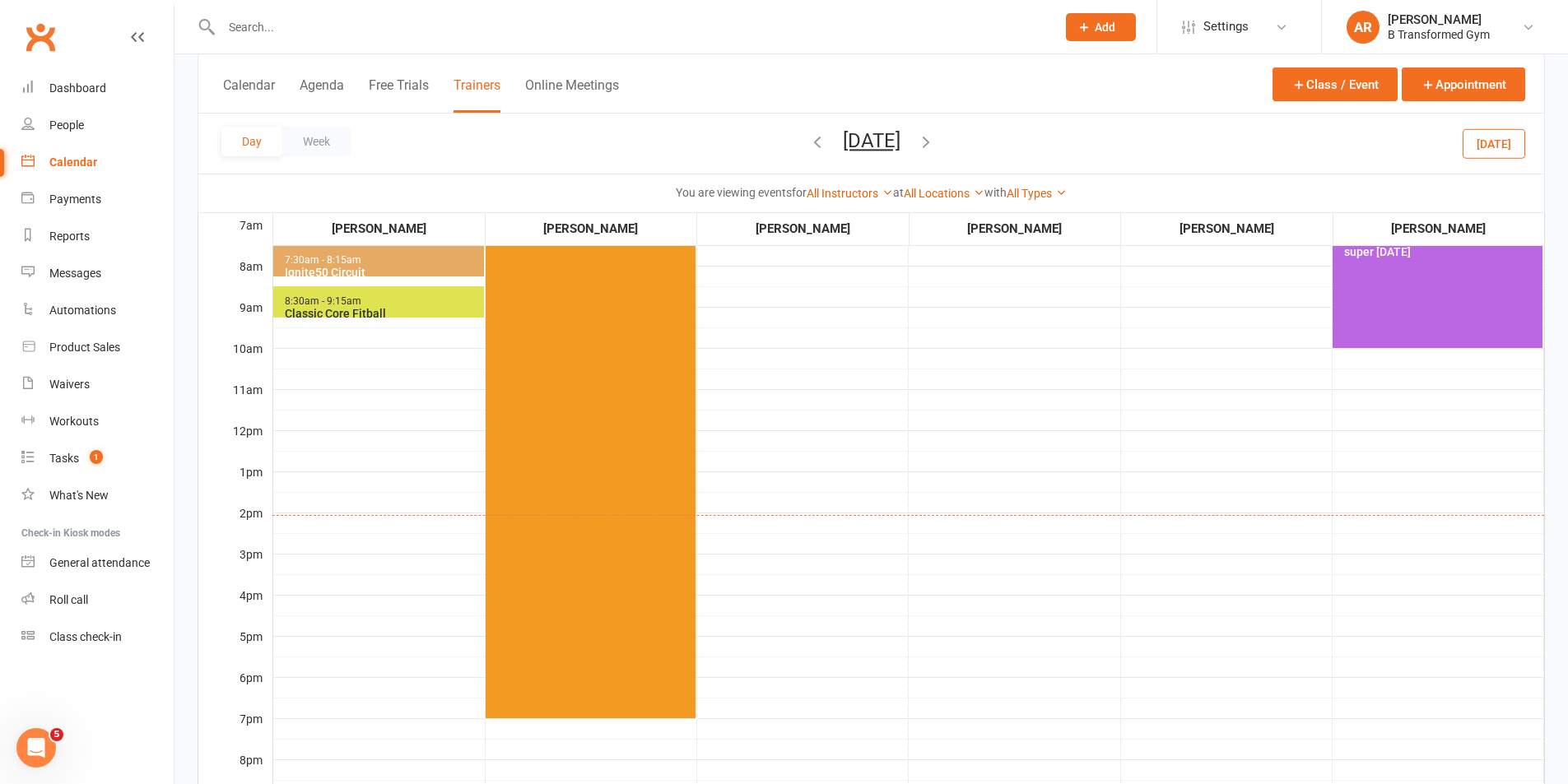
click at [935, 138] on icon "button" at bounding box center [926, 141] width 19 height 19
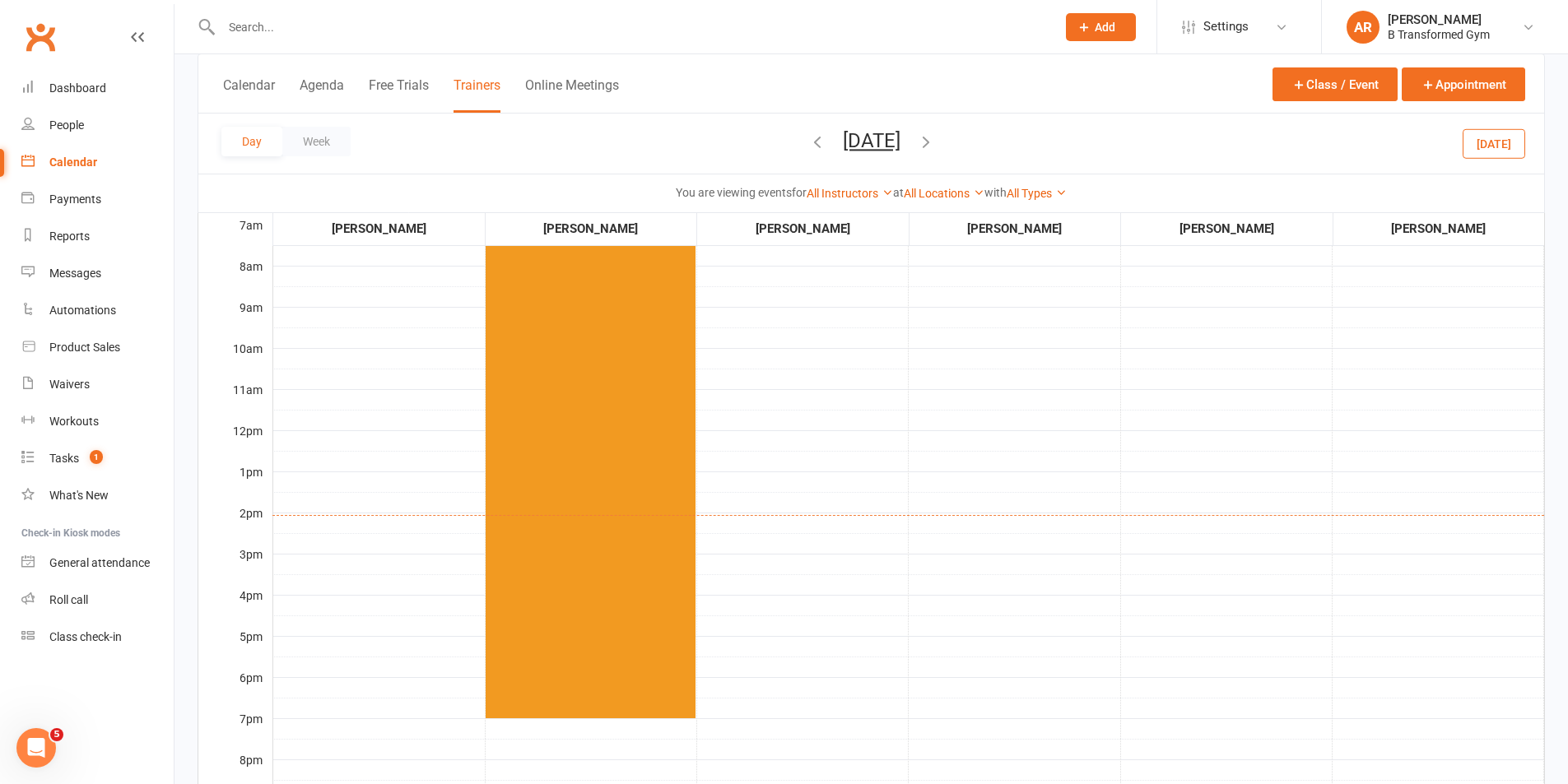
click at [935, 138] on icon "button" at bounding box center [926, 141] width 19 height 19
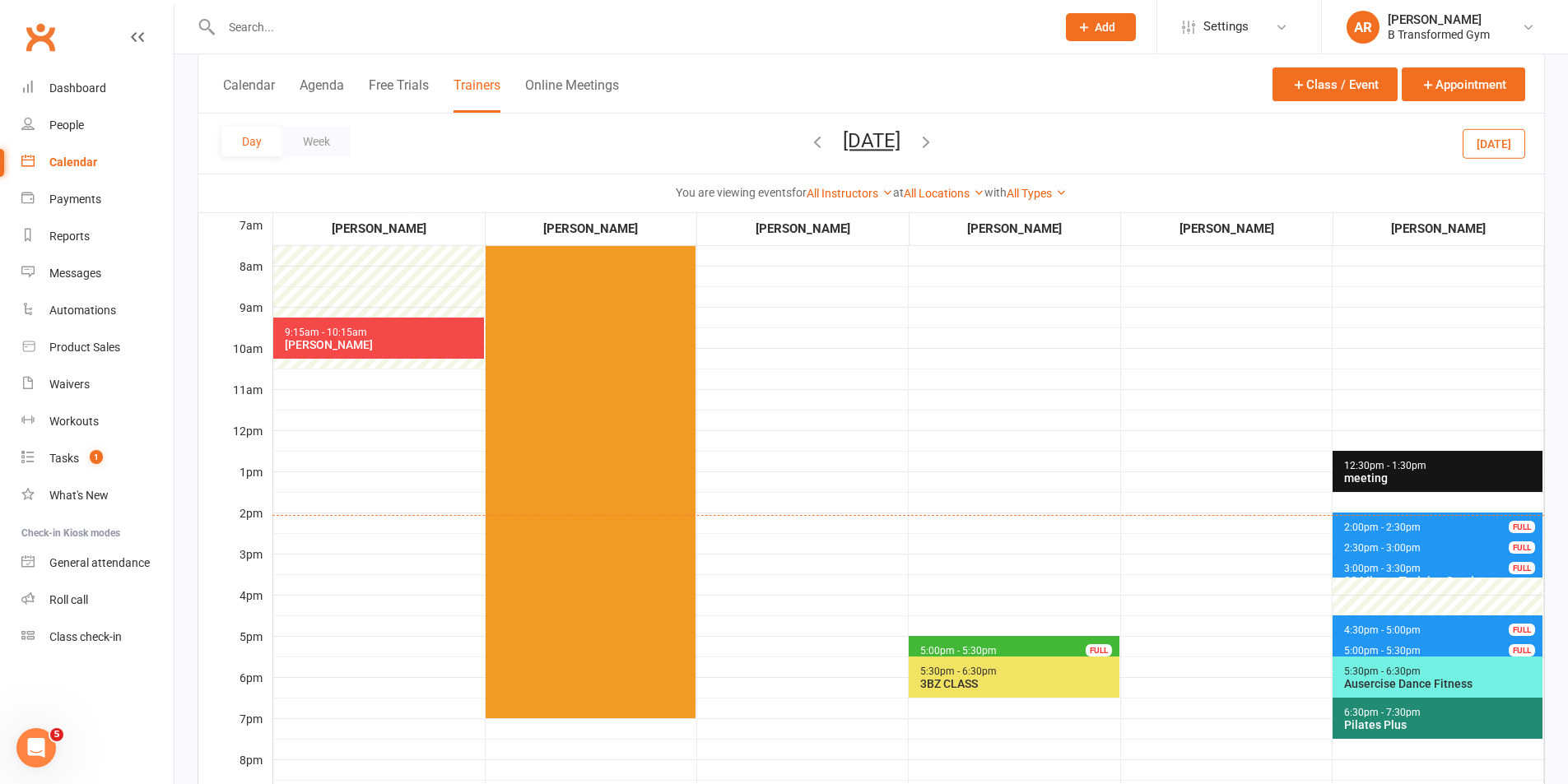
click at [901, 145] on button "Monday, Aug 18, 2025" at bounding box center [871, 140] width 57 height 23
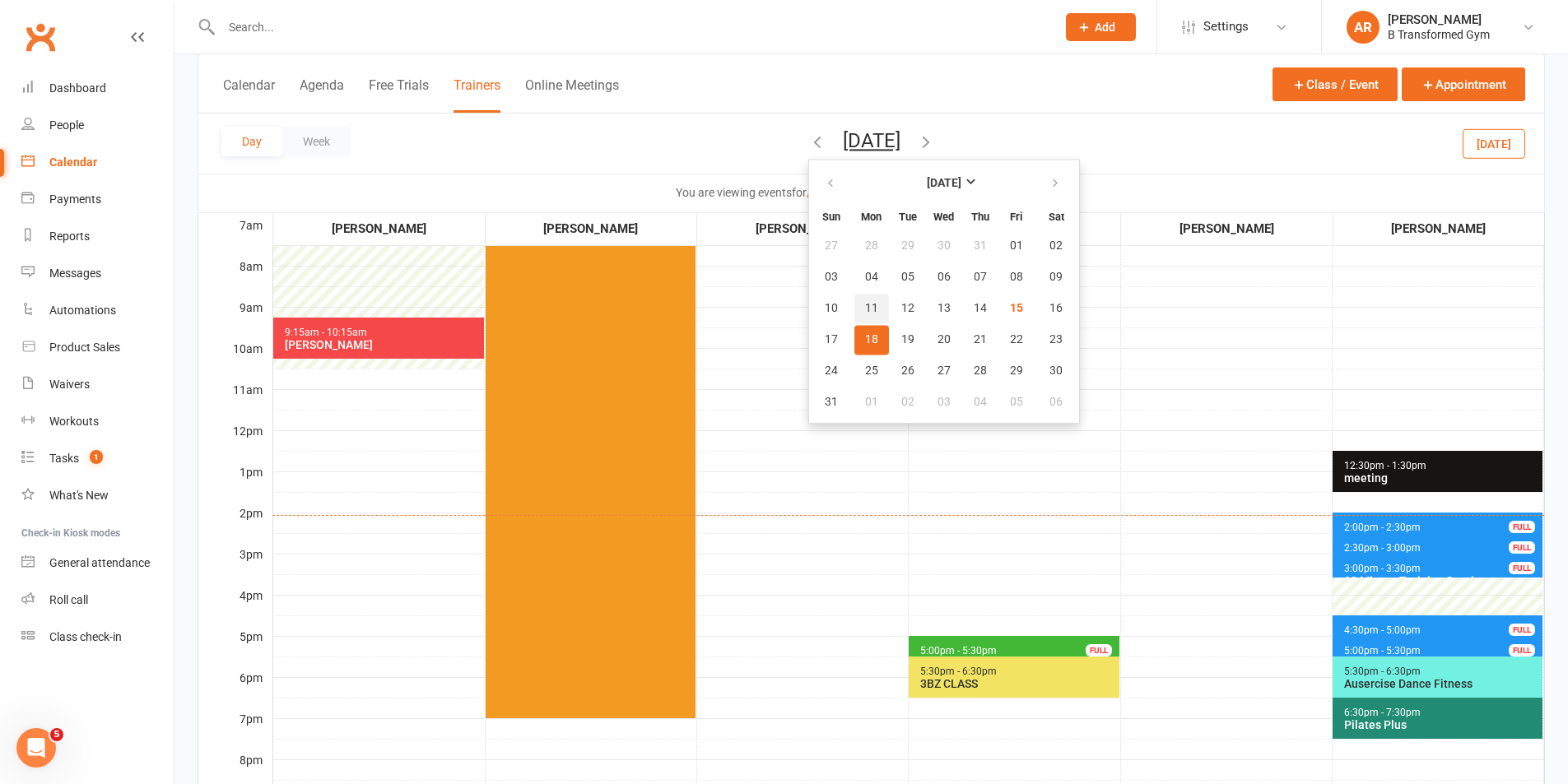
click at [865, 309] on span "11" at bounding box center [871, 308] width 13 height 13
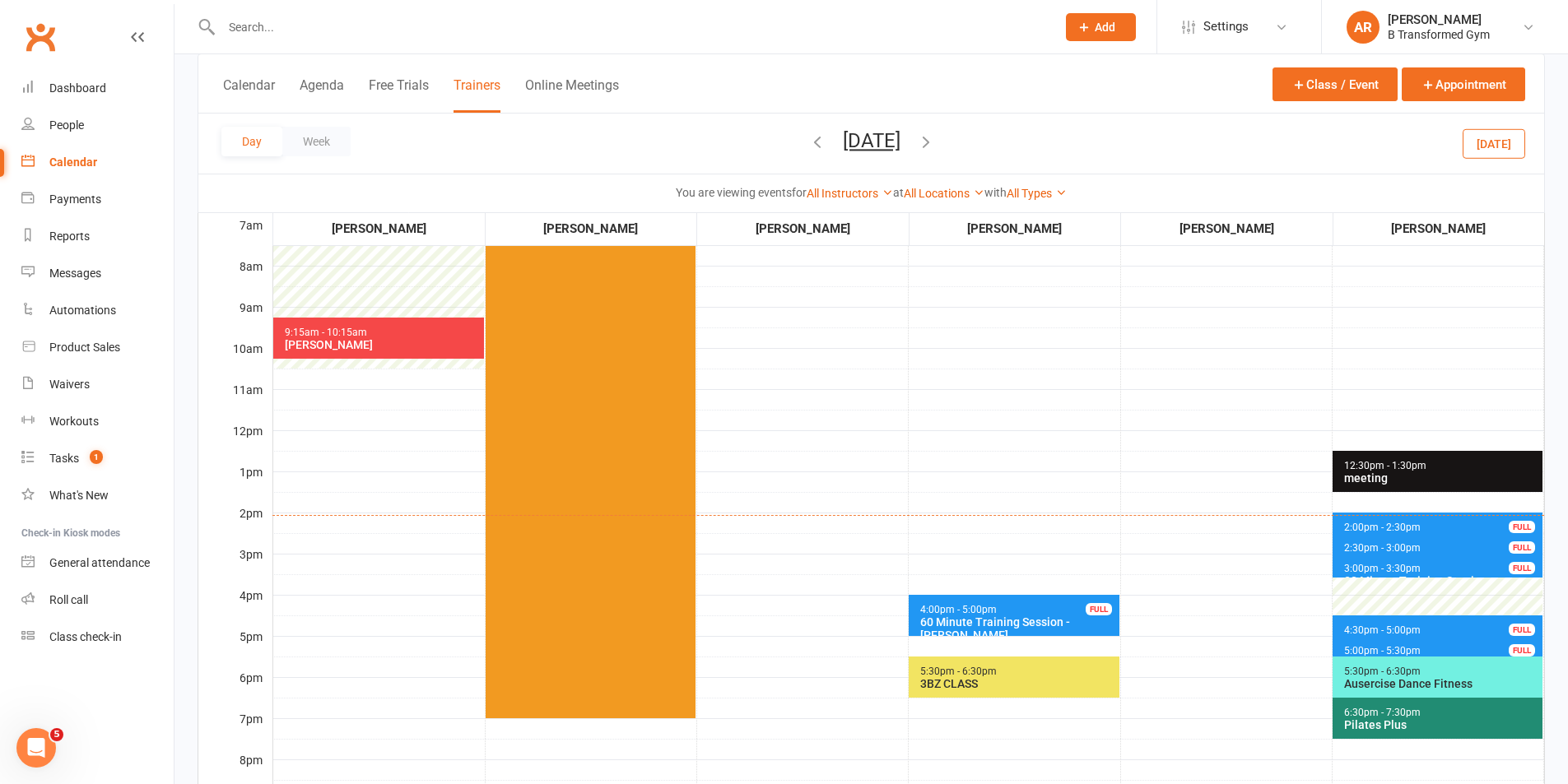
click at [897, 139] on button "Monday, Aug 11, 2025" at bounding box center [871, 140] width 57 height 23
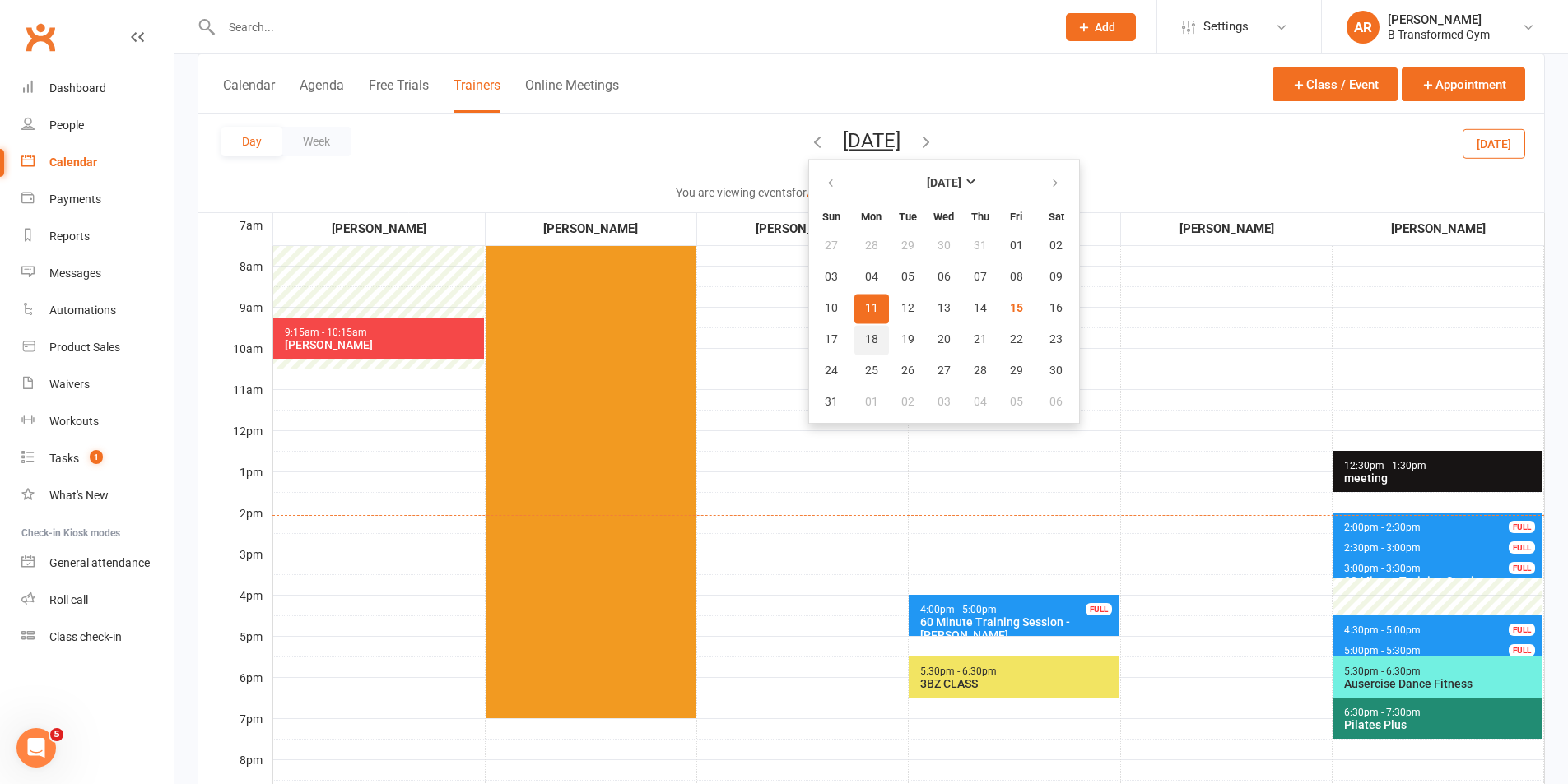
click at [854, 341] on button "18" at bounding box center [871, 340] width 34 height 30
